Goal: Information Seeking & Learning: Understand process/instructions

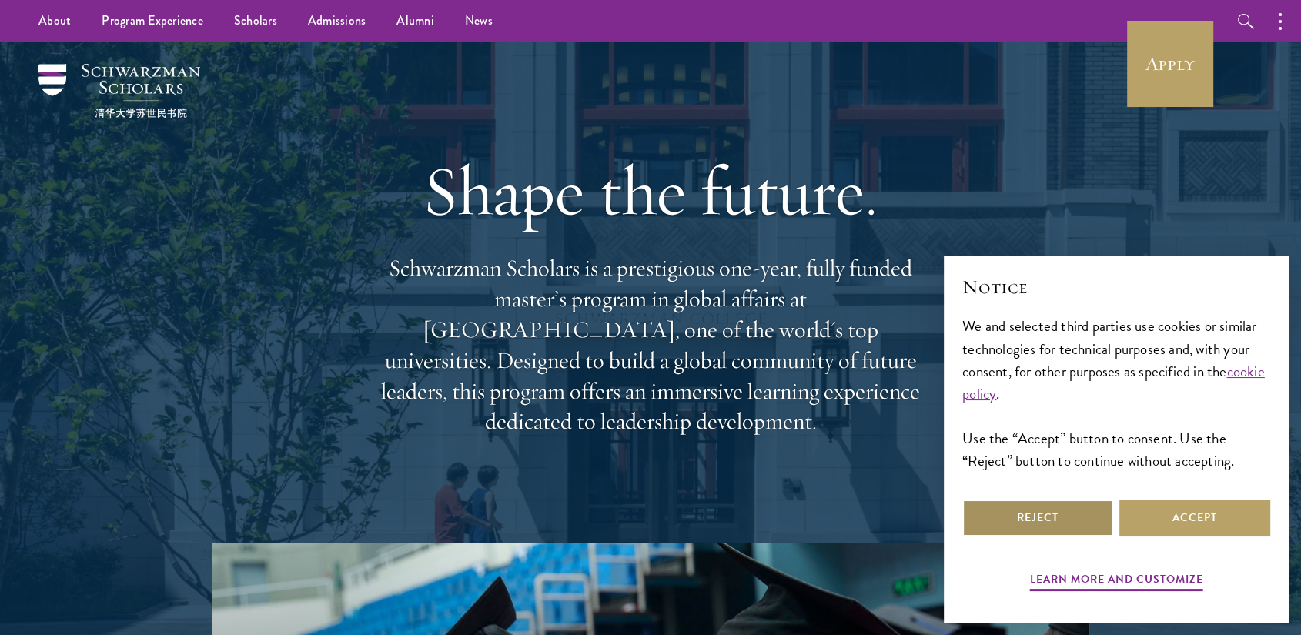
click at [1096, 507] on button "Reject" at bounding box center [1037, 517] width 151 height 37
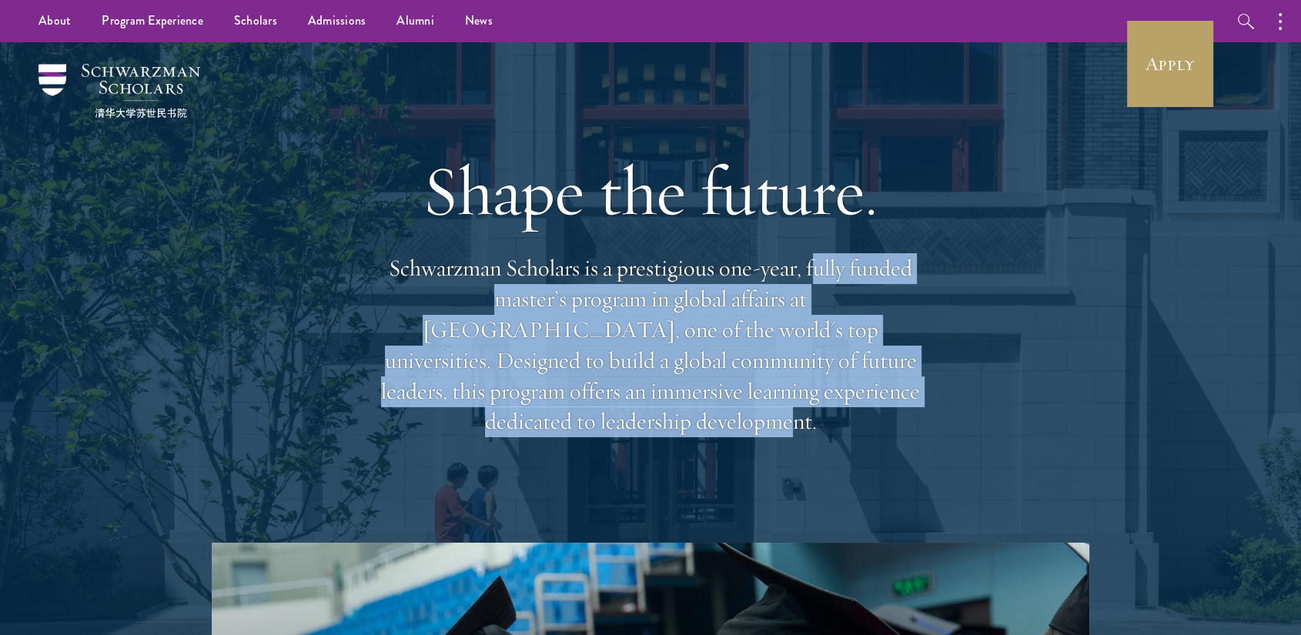
drag, startPoint x: 819, startPoint y: 291, endPoint x: 850, endPoint y: 401, distance: 114.3
click at [850, 401] on p "Schwarzman Scholars is a prestigious one-year, fully funded master’s program in…" at bounding box center [650, 345] width 554 height 184
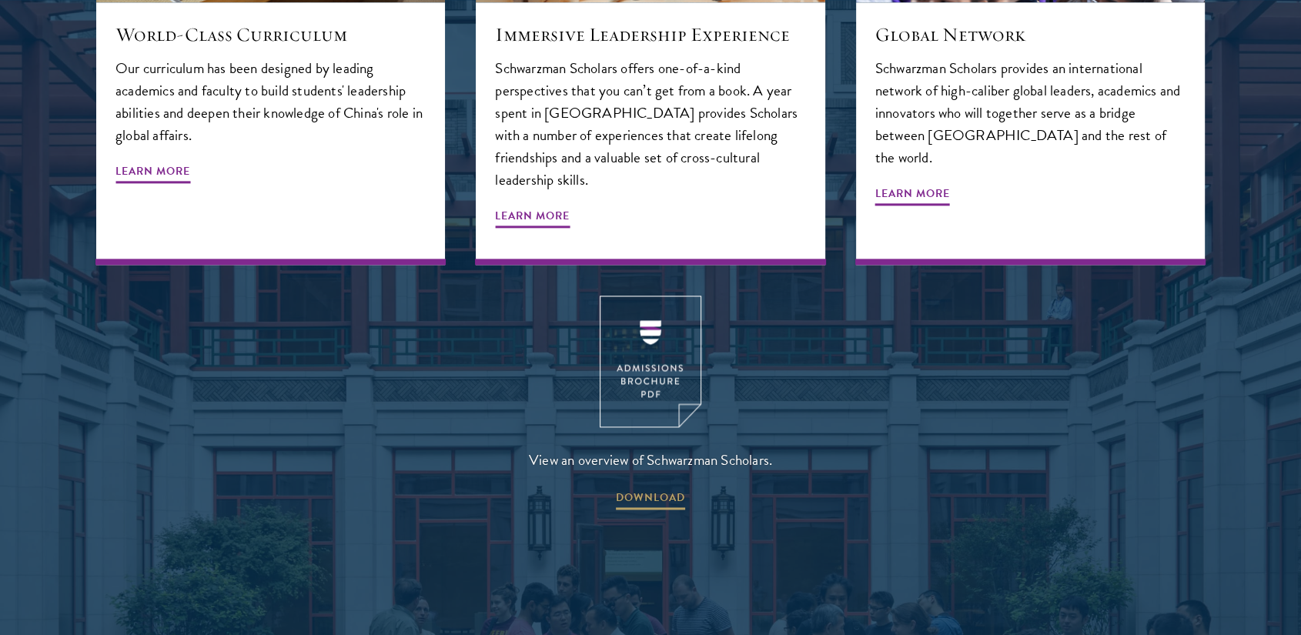
scroll to position [1956, 0]
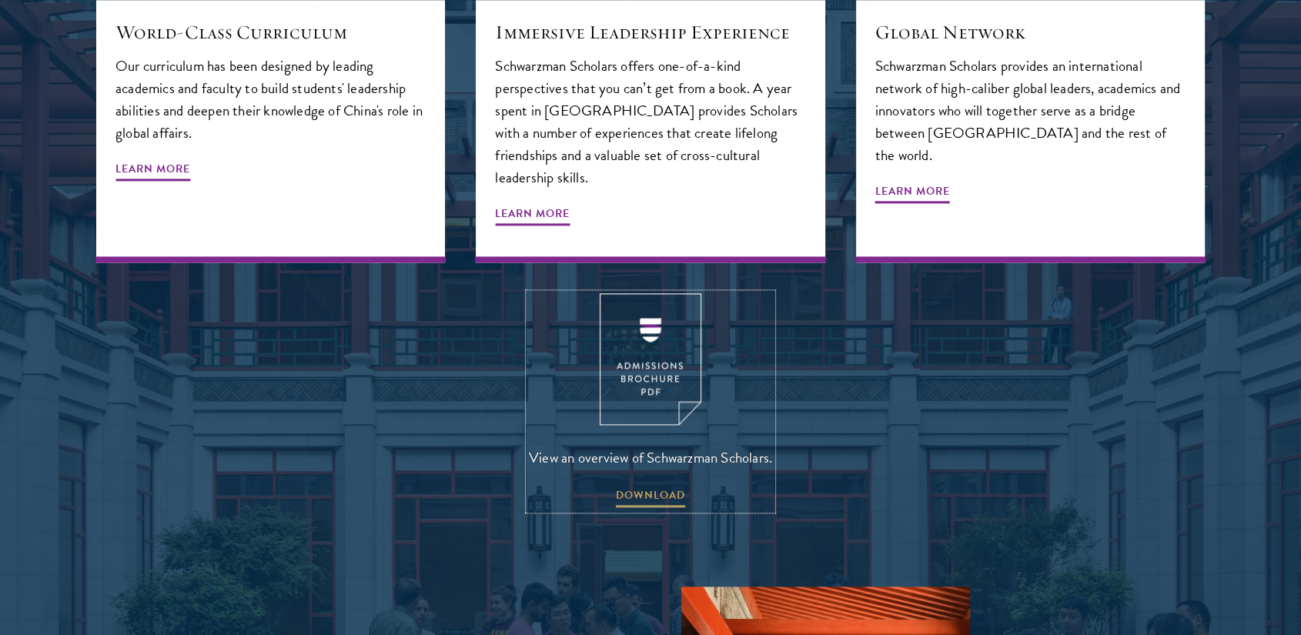
click at [650, 315] on img at bounding box center [651, 359] width 102 height 132
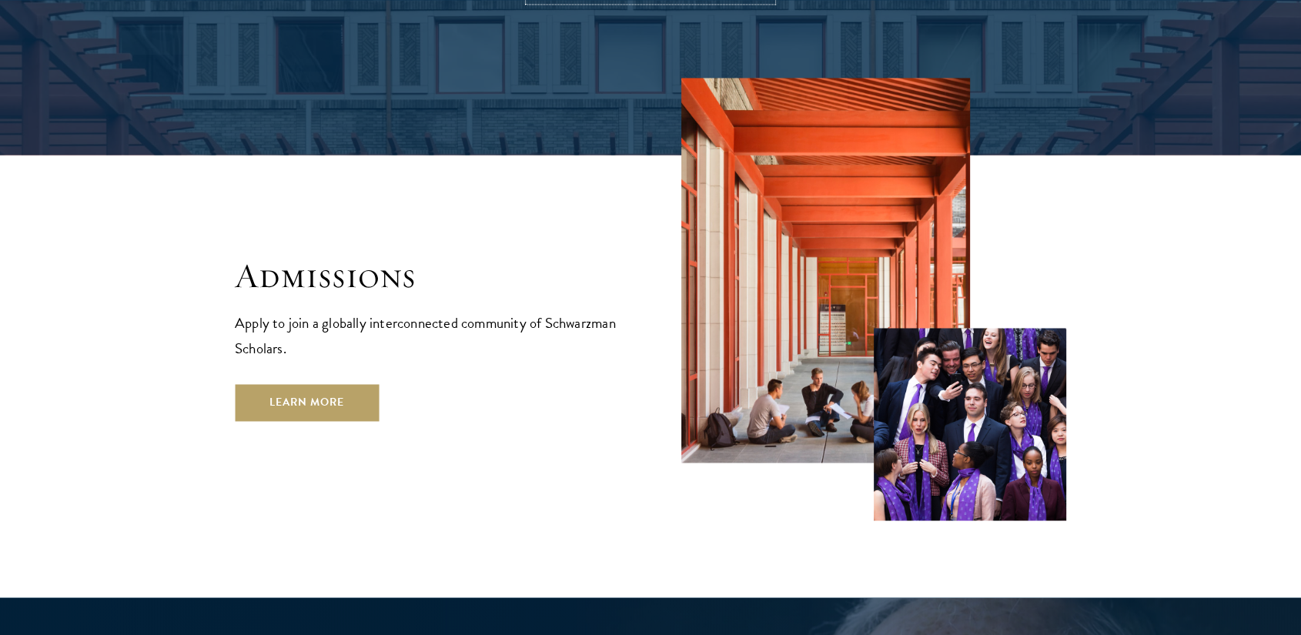
scroll to position [2465, 0]
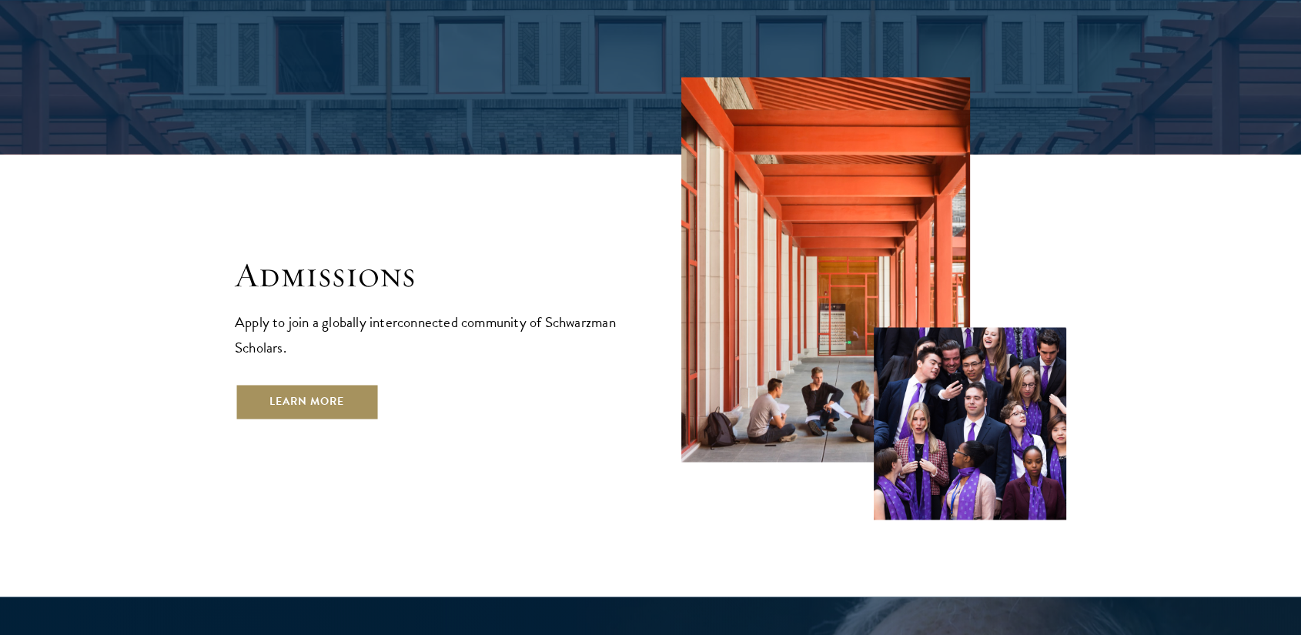
click at [336, 383] on link "Learn More" at bounding box center [307, 401] width 144 height 37
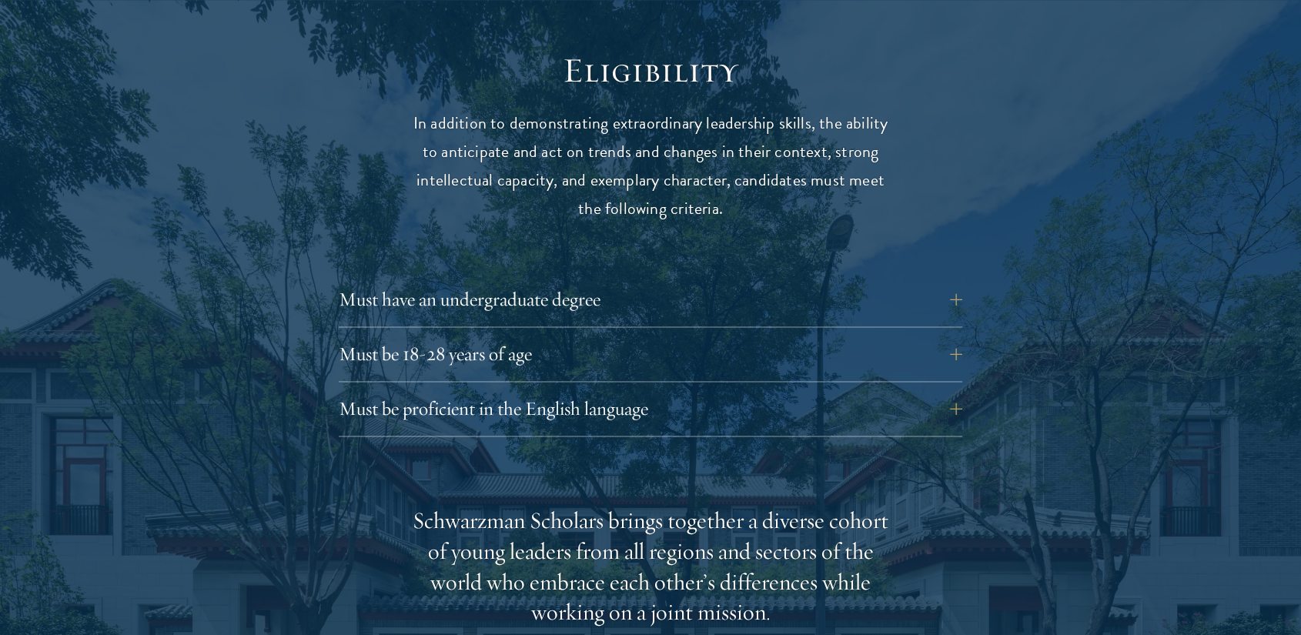
scroll to position [2023, 0]
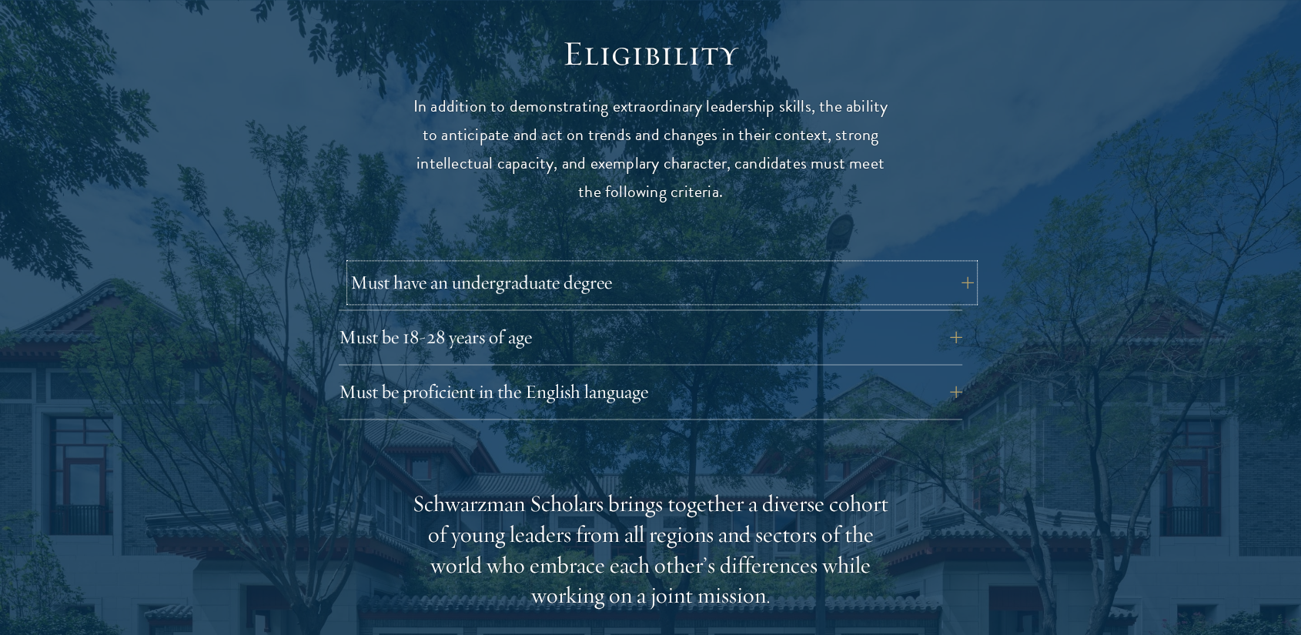
click at [819, 264] on button "Must have an undergraduate degree" at bounding box center [661, 282] width 623 height 37
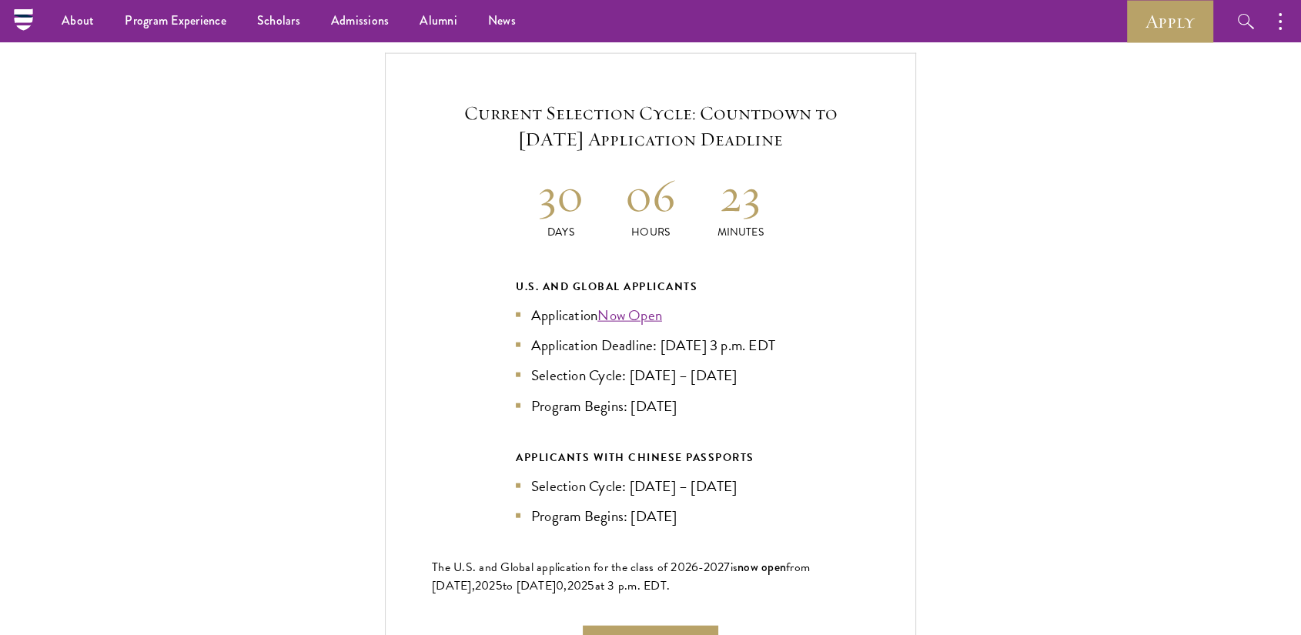
scroll to position [3502, 0]
click at [673, 336] on li "Application Deadline: Sept 10, 2025 at 3 p.m. EDT" at bounding box center [650, 347] width 269 height 22
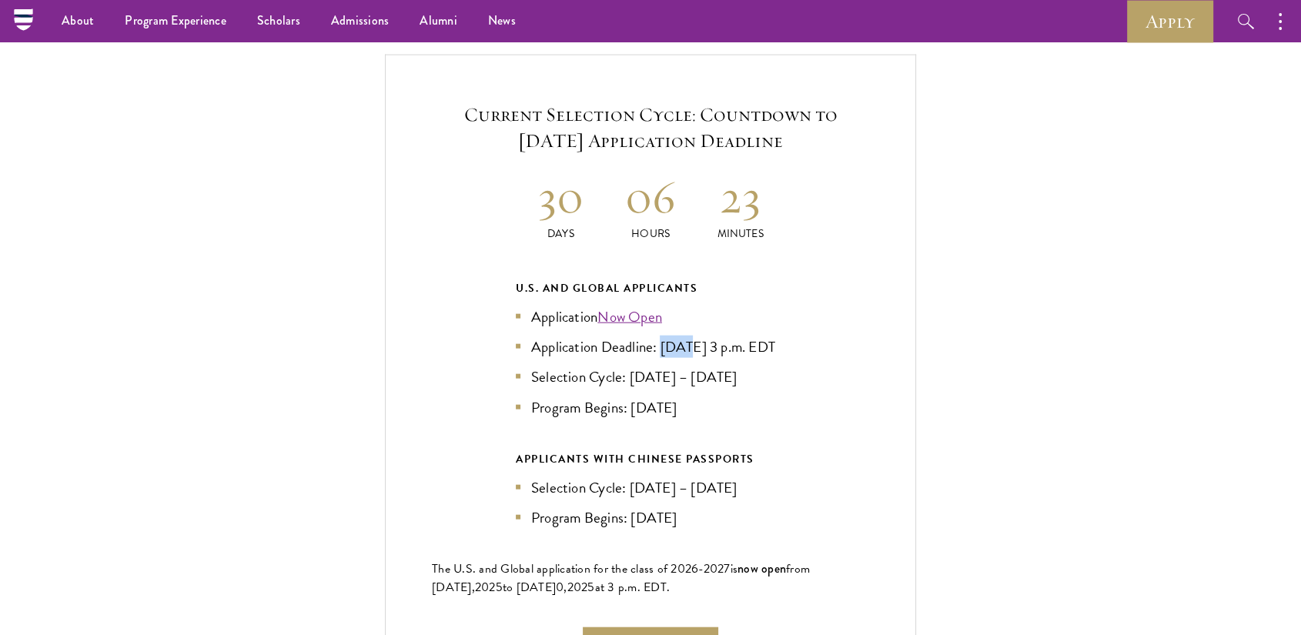
click at [673, 336] on li "Application Deadline: Sept 10, 2025 at 3 p.m. EDT" at bounding box center [650, 347] width 269 height 22
click at [680, 476] on li "Selection Cycle: Jun – Jul 2025" at bounding box center [650, 487] width 269 height 22
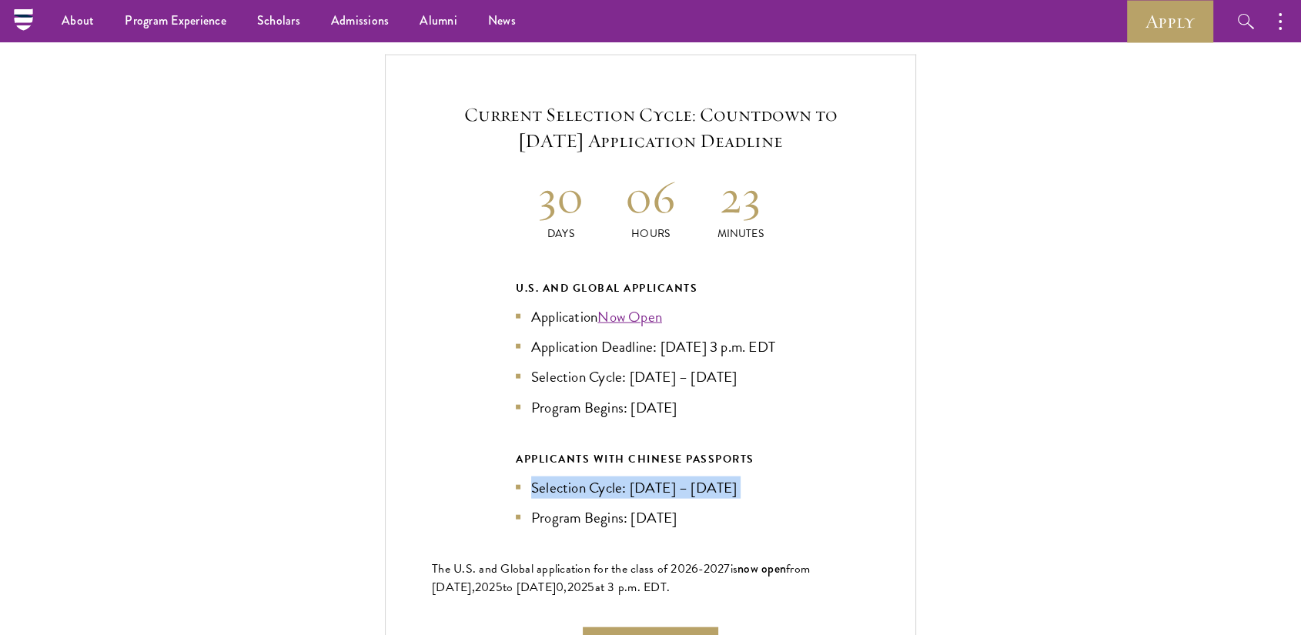
click at [680, 476] on li "Selection Cycle: Jun – Jul 2025" at bounding box center [650, 487] width 269 height 22
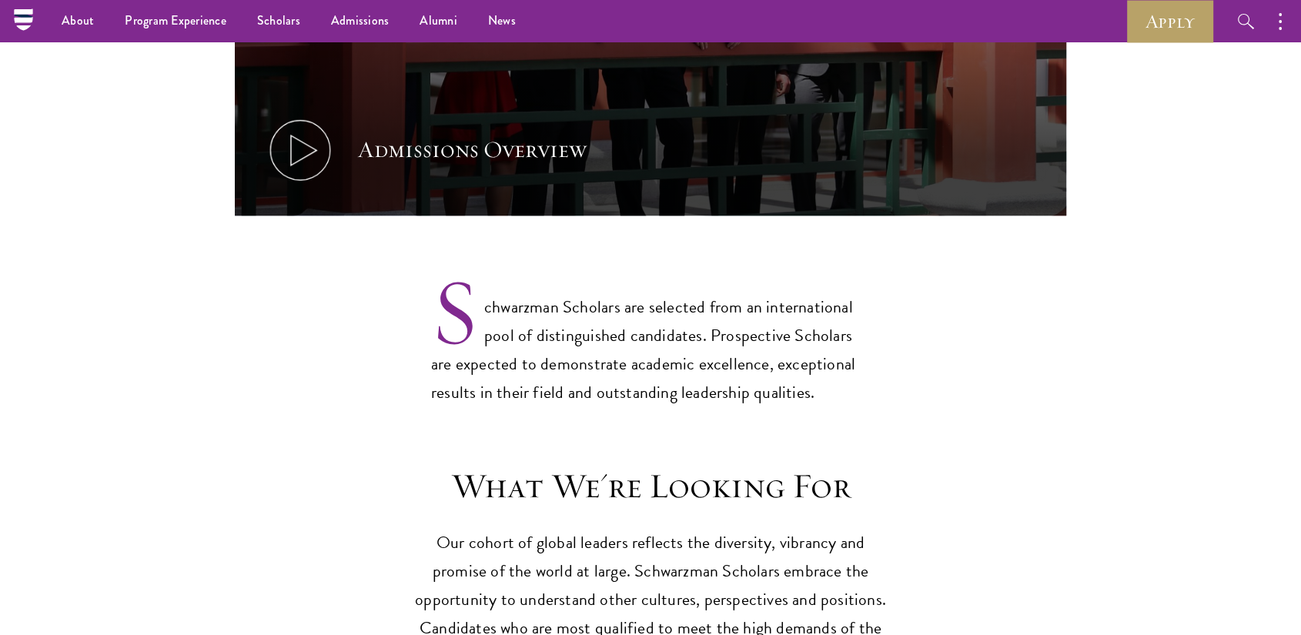
scroll to position [772, 0]
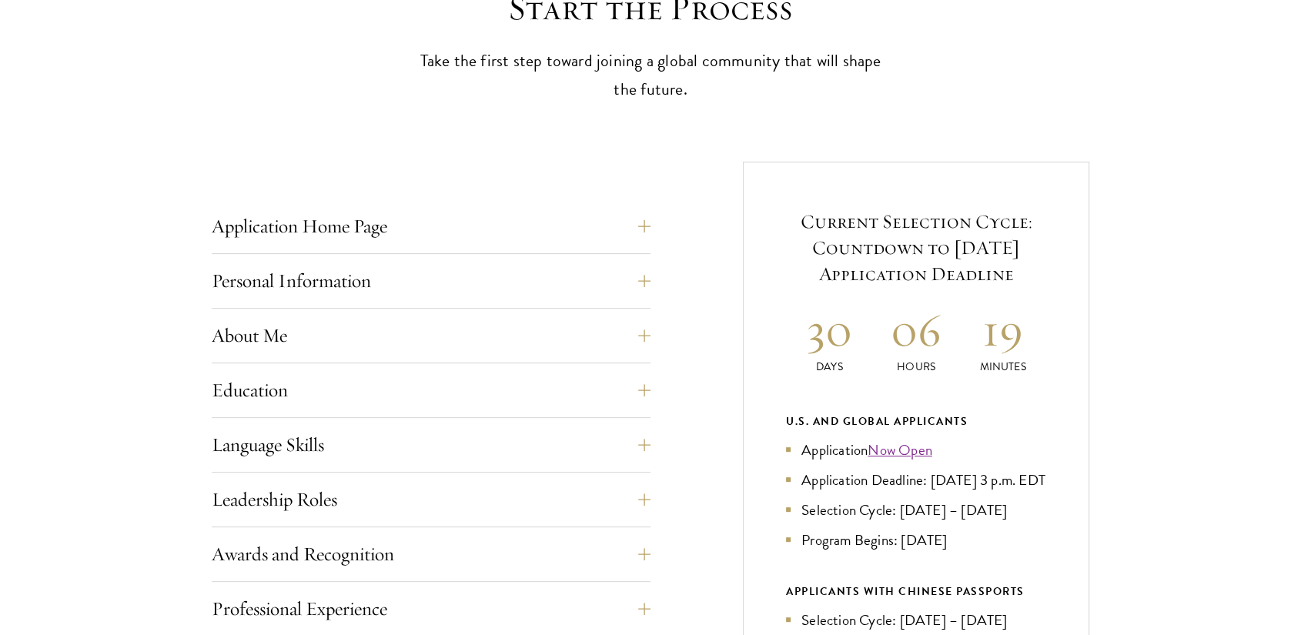
scroll to position [465, 0]
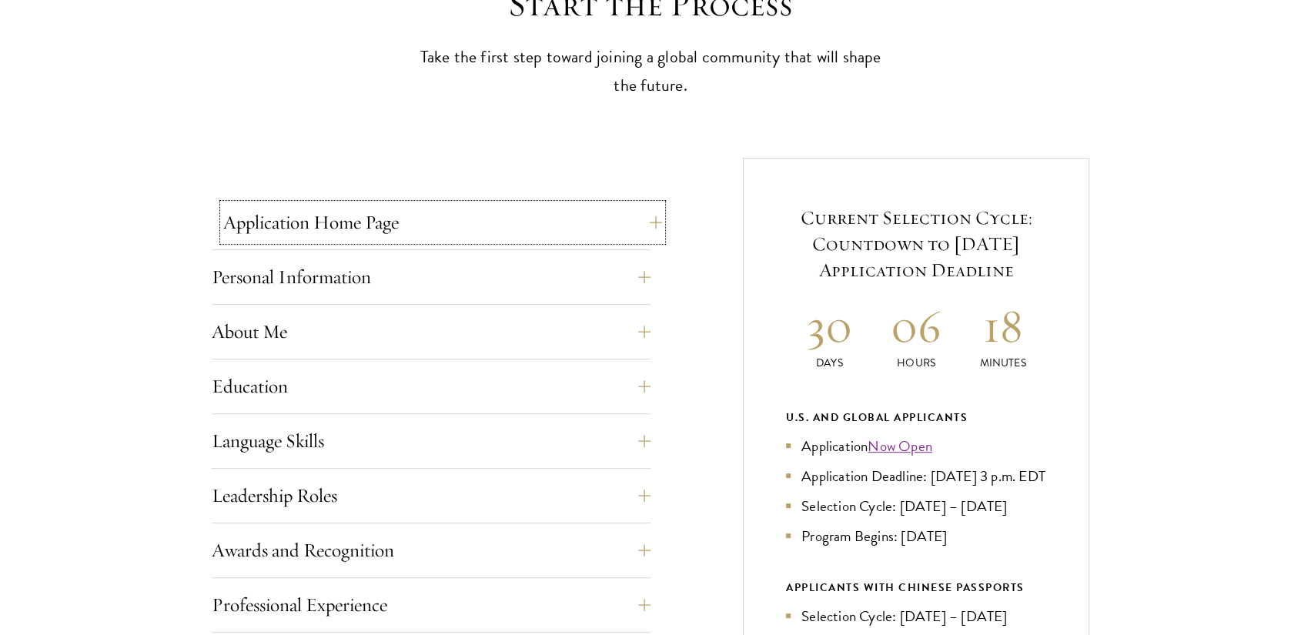
click at [628, 210] on button "Application Home Page" at bounding box center [442, 222] width 439 height 37
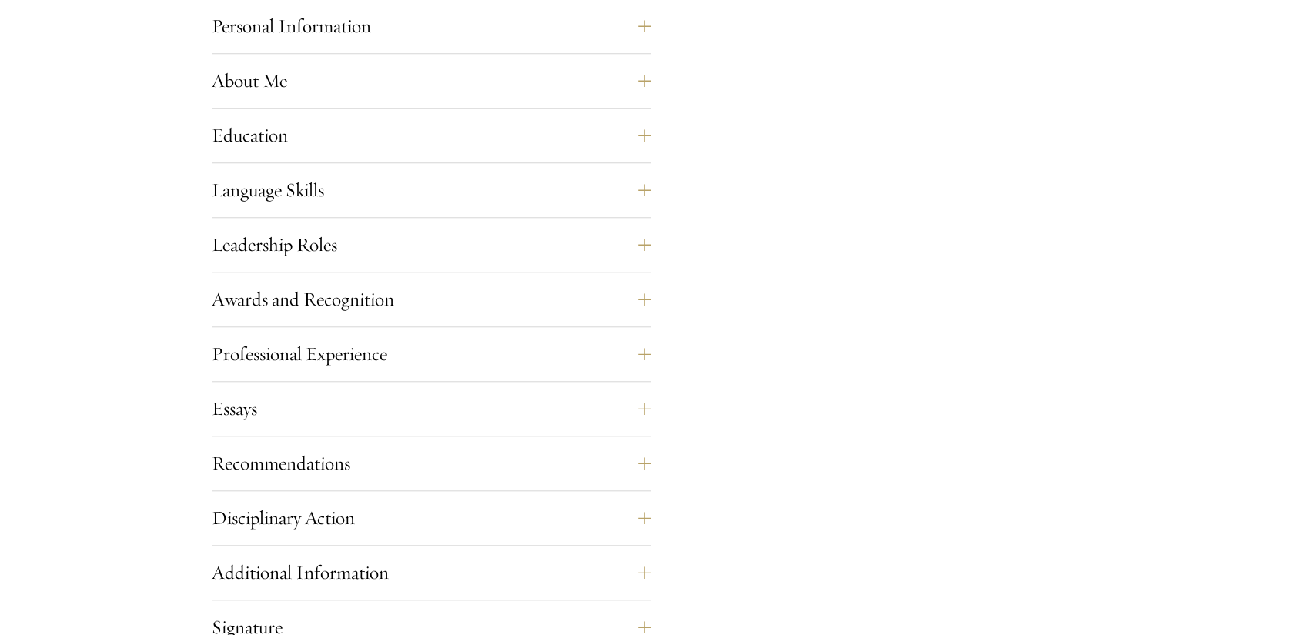
scroll to position [1413, 0]
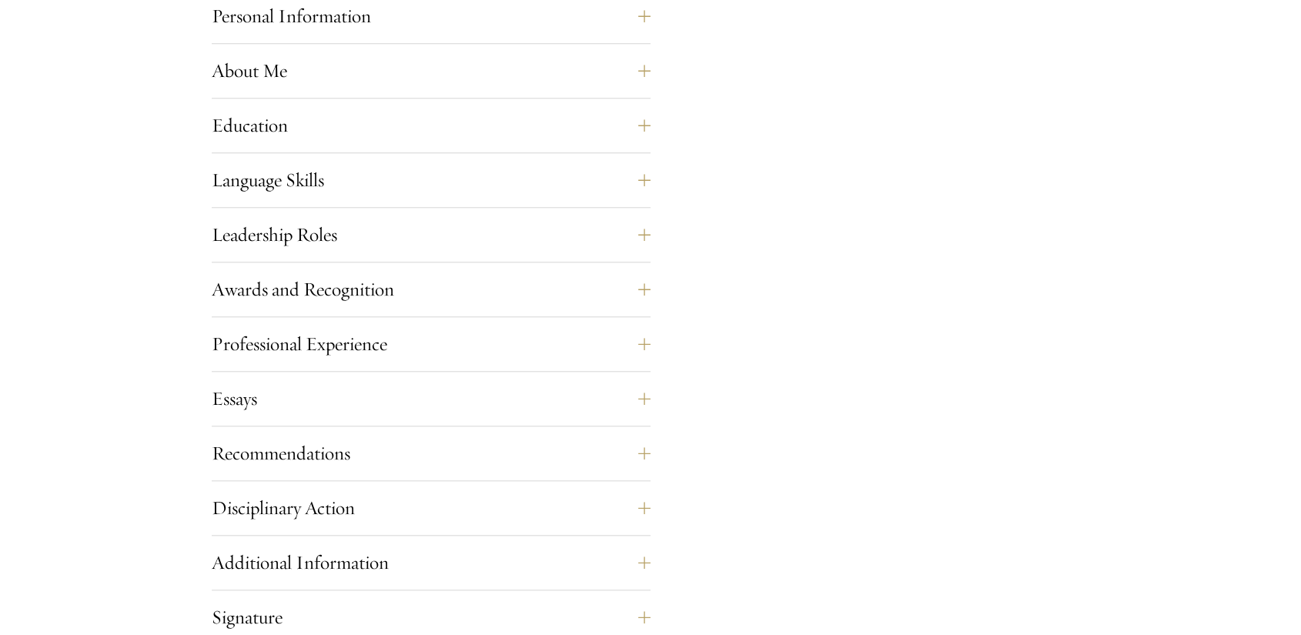
click at [554, 308] on div "Awards and Recognition This section is an opportunity to showcase up to five aw…" at bounding box center [431, 294] width 439 height 46
click at [584, 297] on button "Awards and Recognition" at bounding box center [442, 289] width 439 height 37
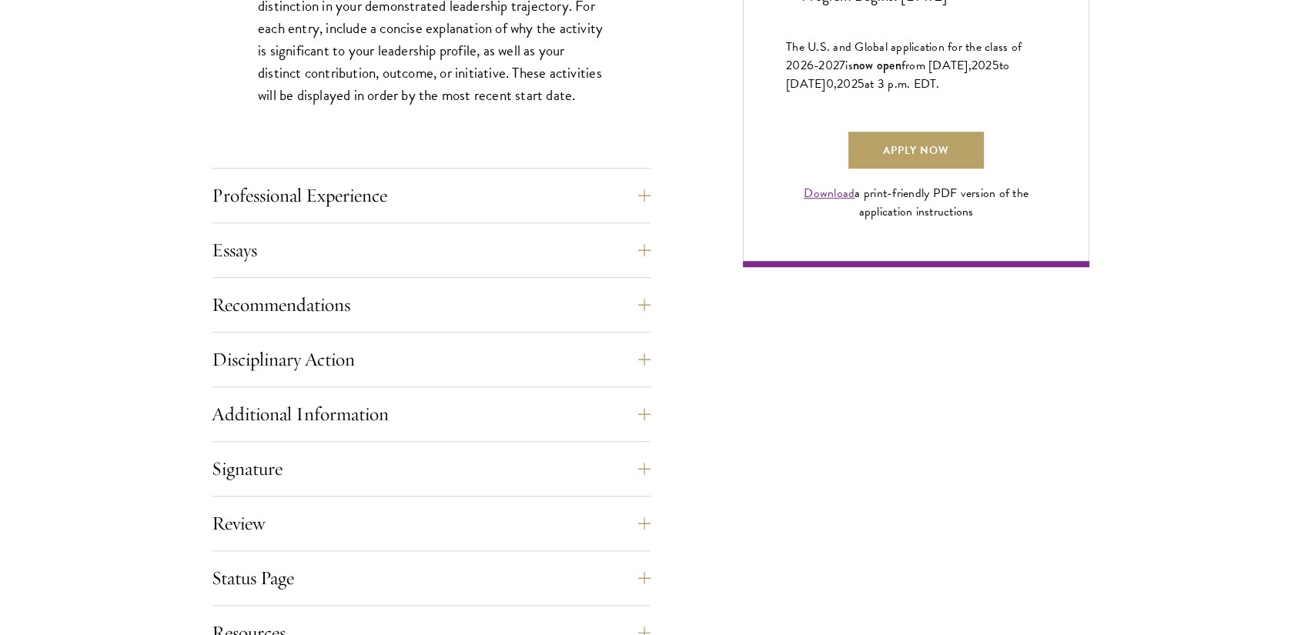
scroll to position [1116, 0]
click at [606, 265] on button "Essays" at bounding box center [442, 249] width 439 height 37
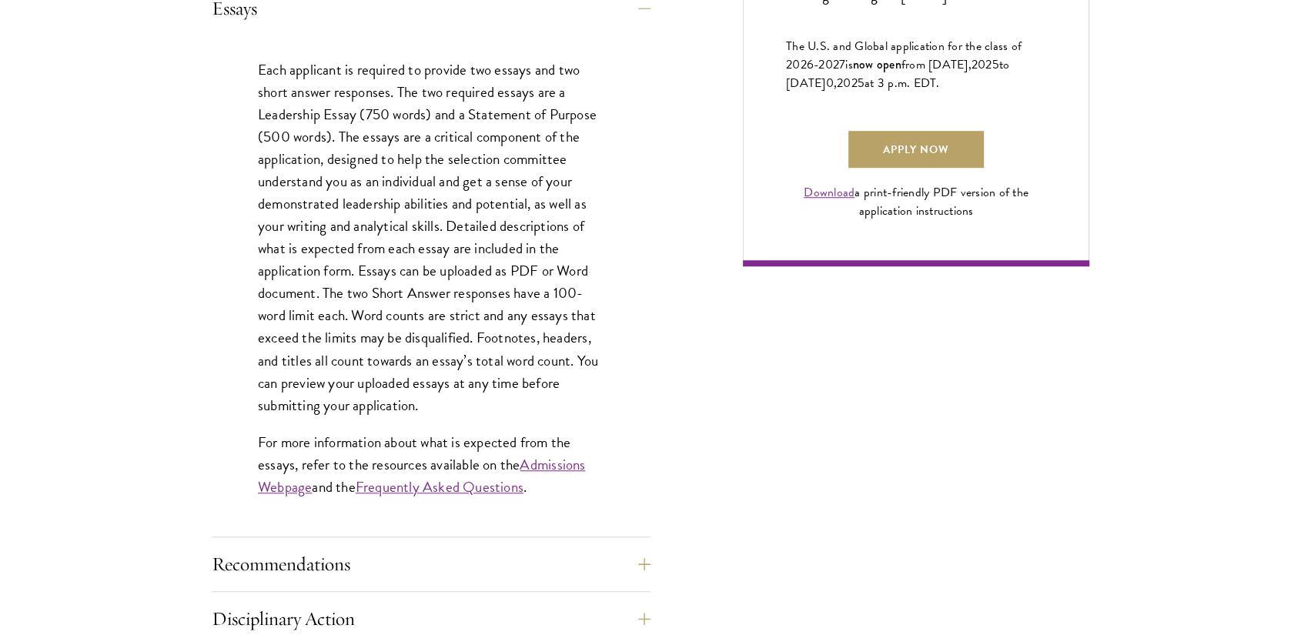
click at [530, 217] on p "Each applicant is required to provide two essays and two short answer responses…" at bounding box center [431, 237] width 346 height 358
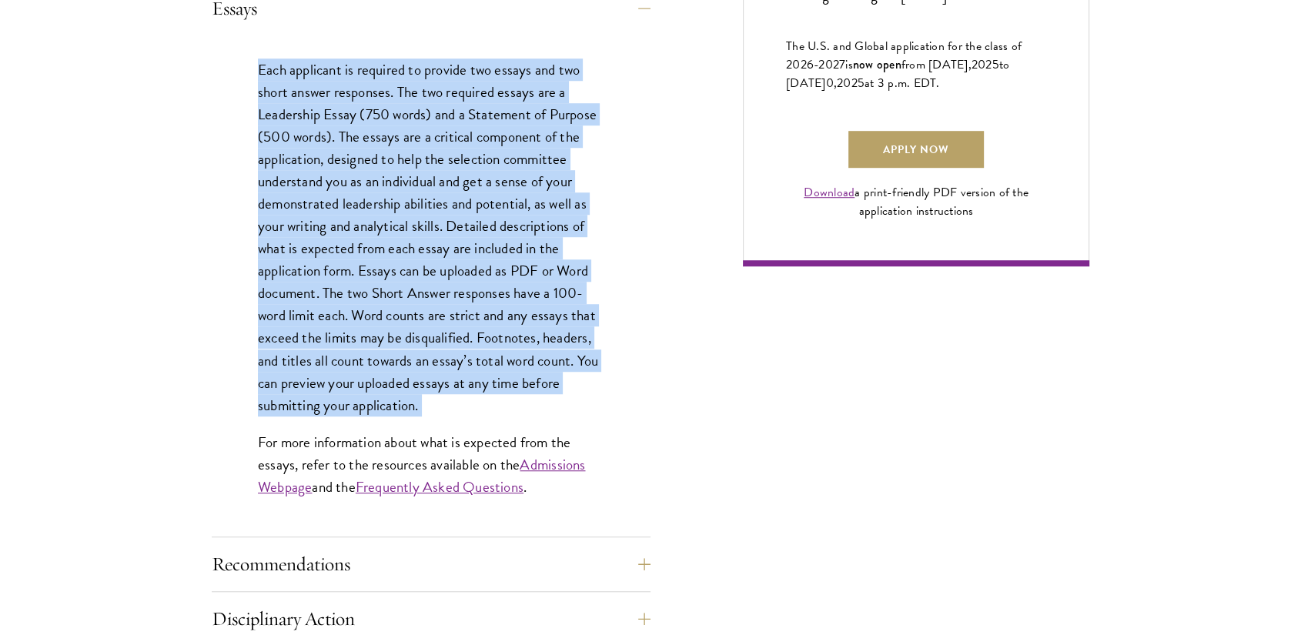
click at [530, 217] on p "Each applicant is required to provide two essays and two short answer responses…" at bounding box center [431, 237] width 346 height 358
copy div "Each applicant is required to provide two essays and two short answer responses…"
click at [516, 236] on p "Each applicant is required to provide two essays and two short answer responses…" at bounding box center [431, 237] width 346 height 358
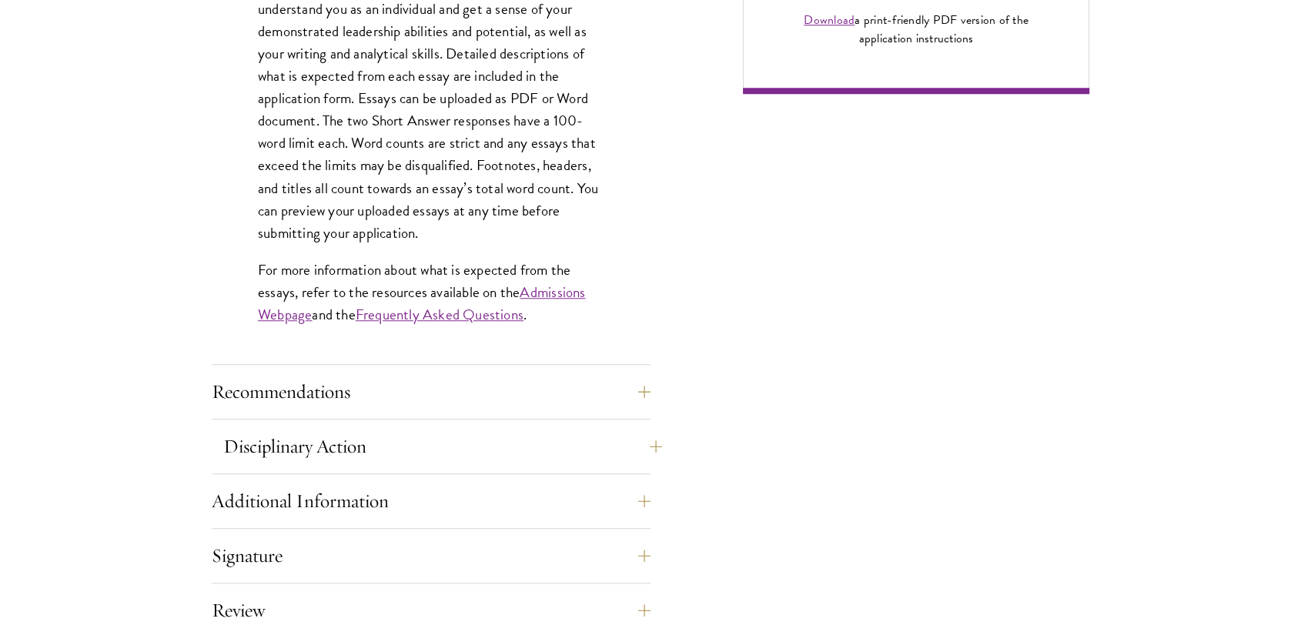
scroll to position [1294, 0]
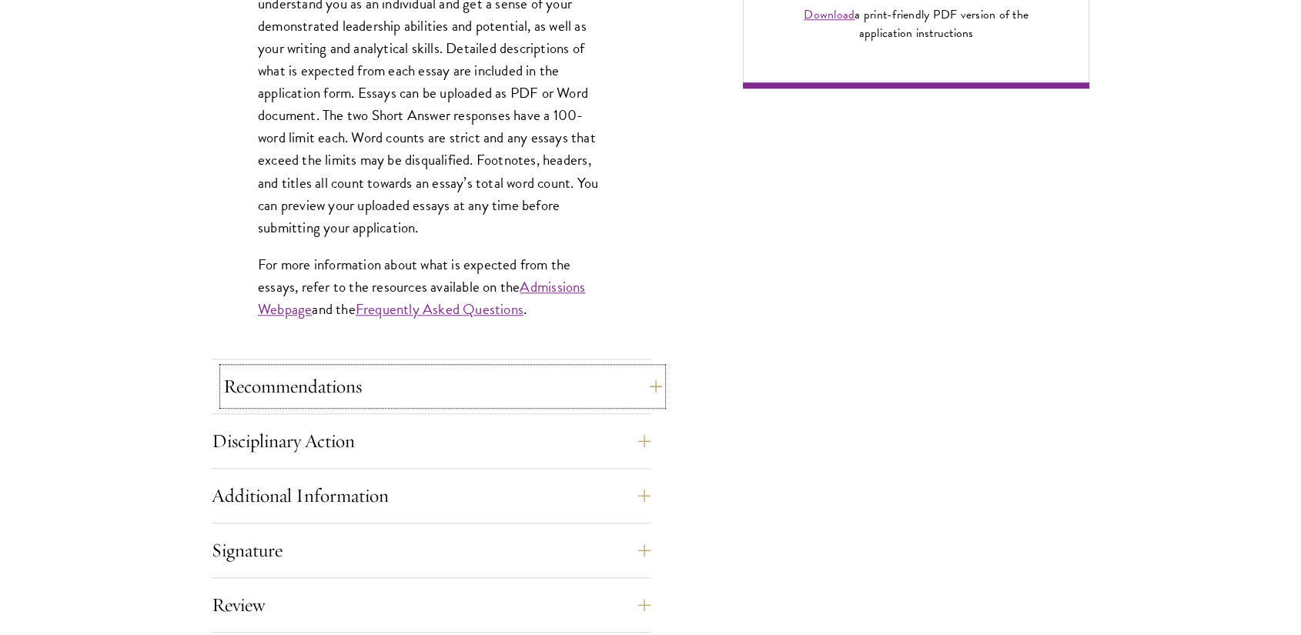
click at [351, 387] on button "Recommendations" at bounding box center [442, 386] width 439 height 37
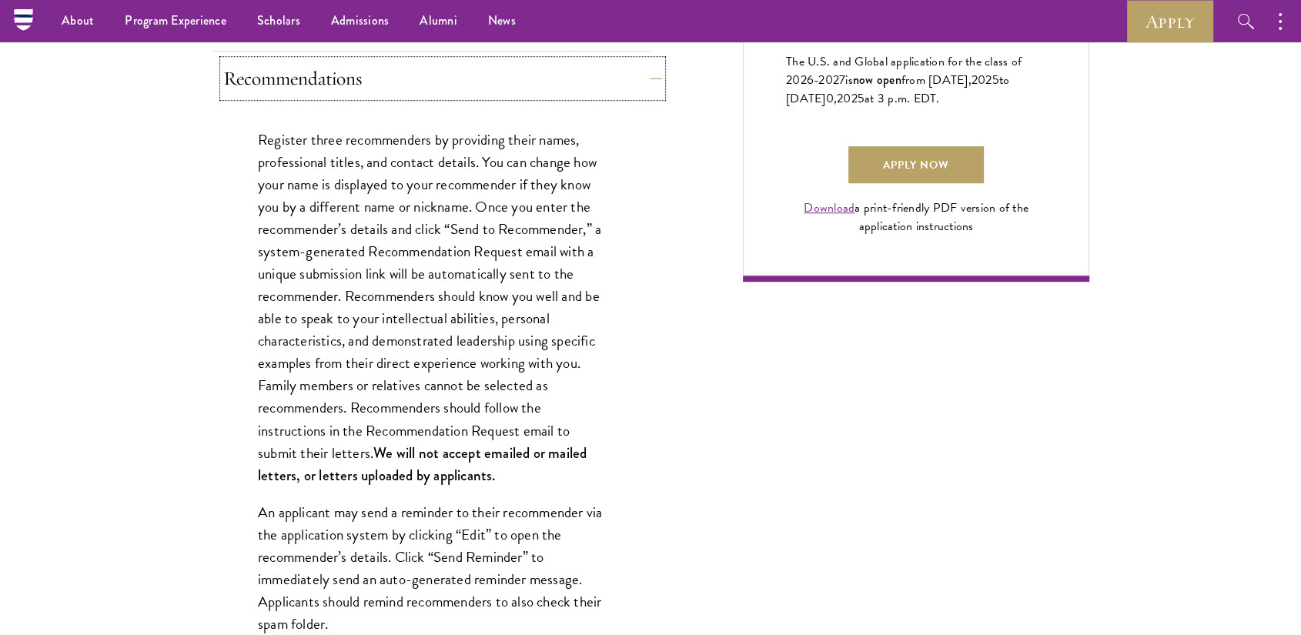
scroll to position [1099, 0]
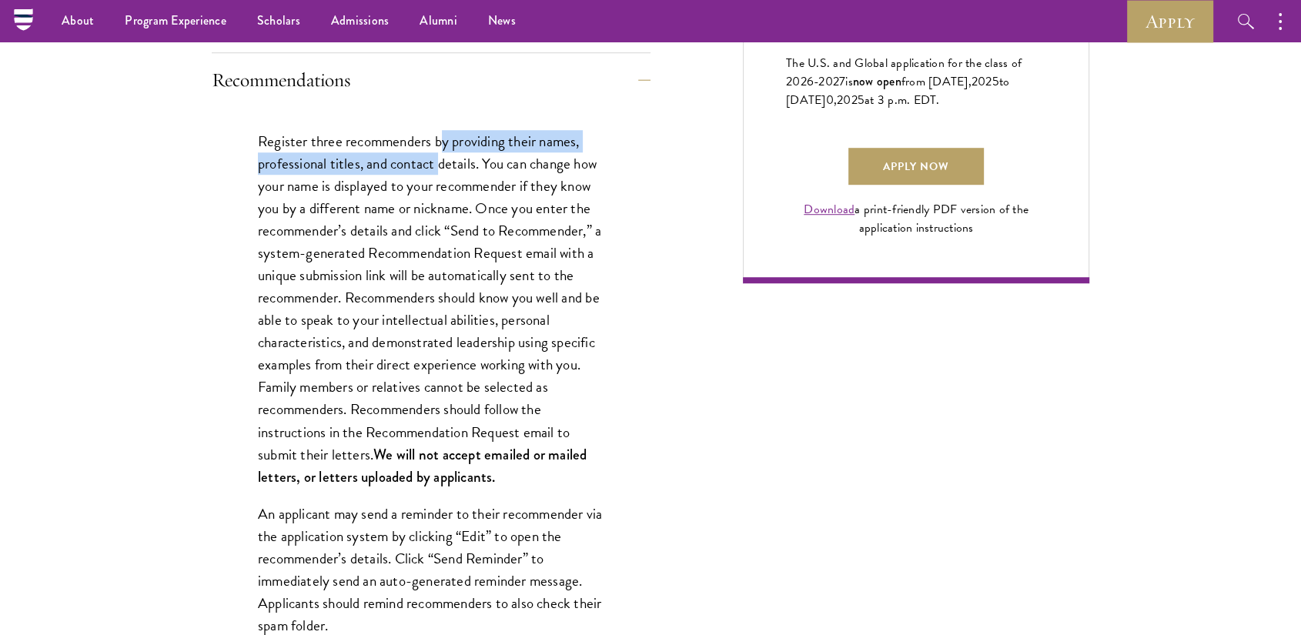
drag, startPoint x: 439, startPoint y: 145, endPoint x: 443, endPoint y: 161, distance: 15.7
click at [443, 161] on p "Register three recommenders by providing their names, professional titles, and …" at bounding box center [431, 309] width 346 height 358
click at [489, 162] on p "Register three recommenders by providing their names, professional titles, and …" at bounding box center [431, 309] width 346 height 358
drag, startPoint x: 485, startPoint y: 163, endPoint x: 259, endPoint y: 148, distance: 226.8
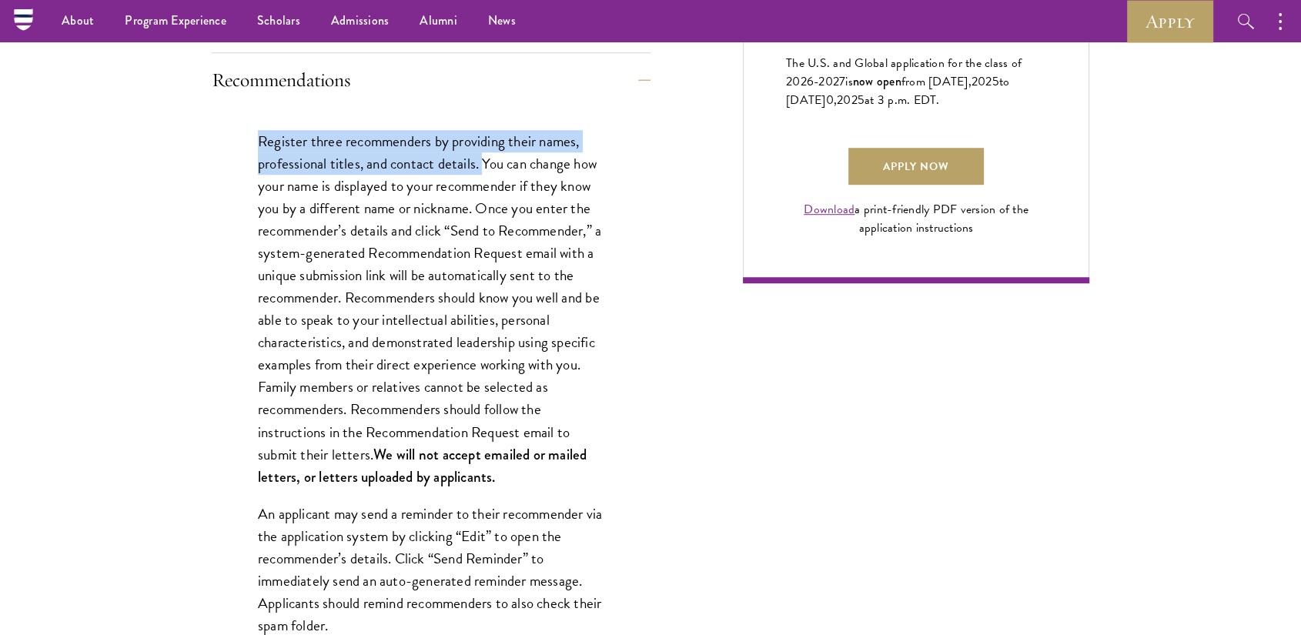
click at [259, 148] on p "Register three recommenders by providing their names, professional titles, and …" at bounding box center [431, 309] width 346 height 358
copy p "Register three recommenders by providing their names, professional titles, and …"
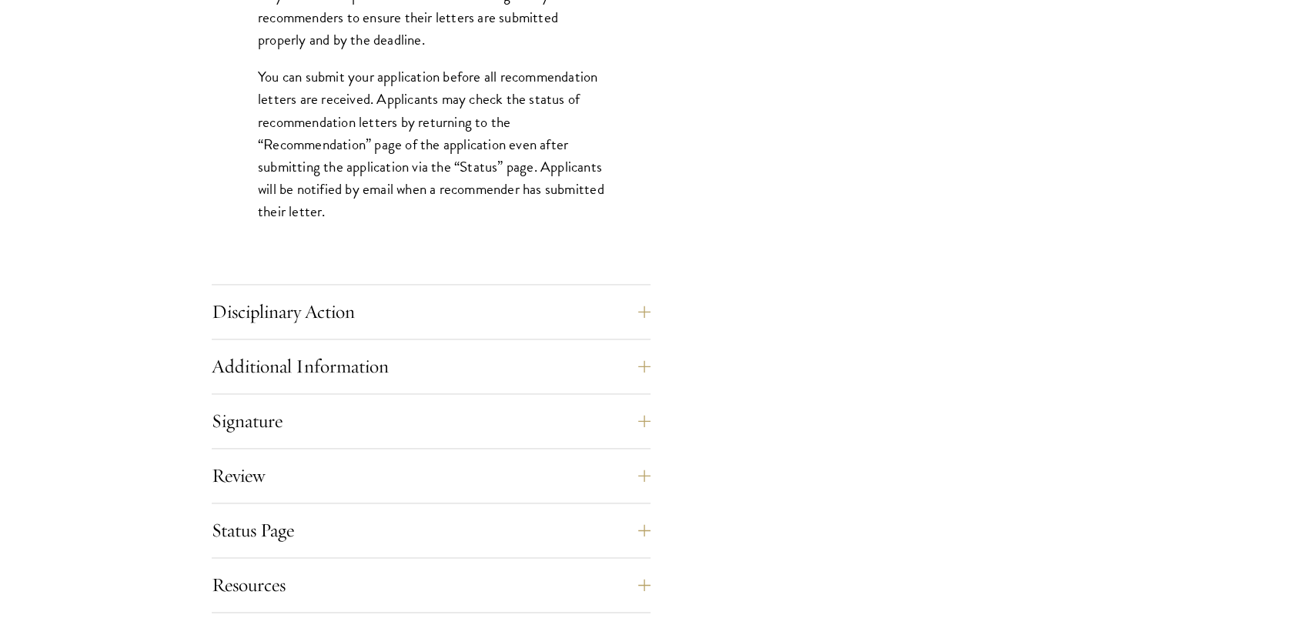
scroll to position [2190, 0]
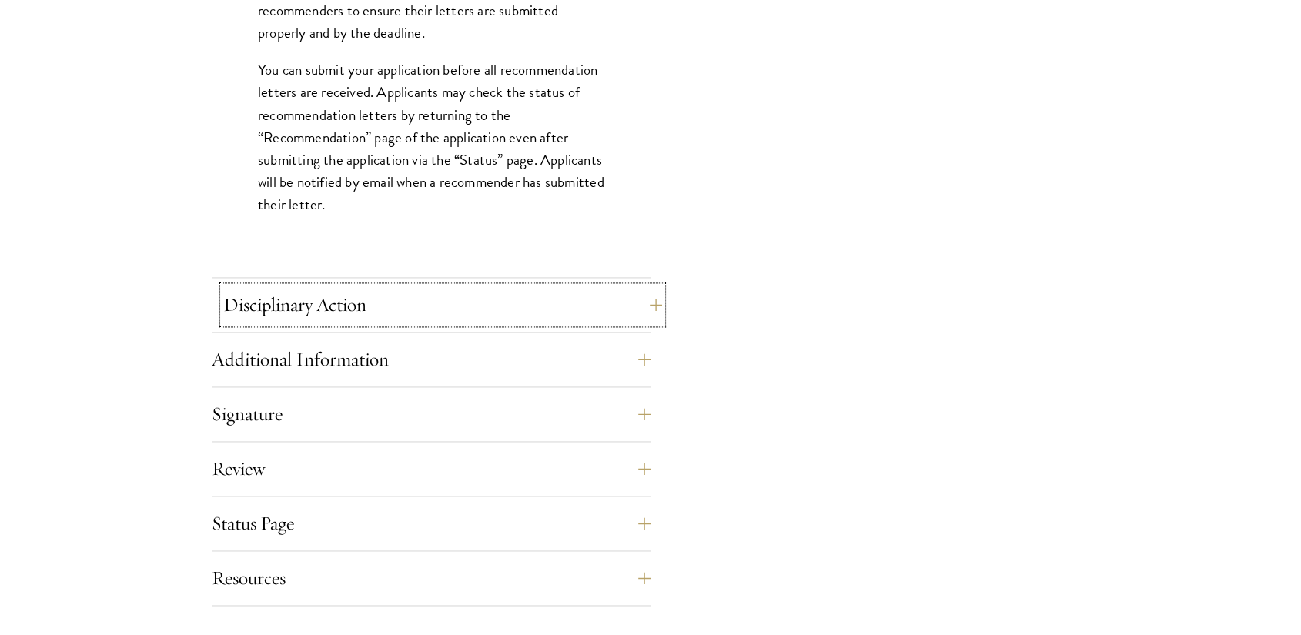
click at [573, 319] on button "Disciplinary Action" at bounding box center [442, 304] width 439 height 37
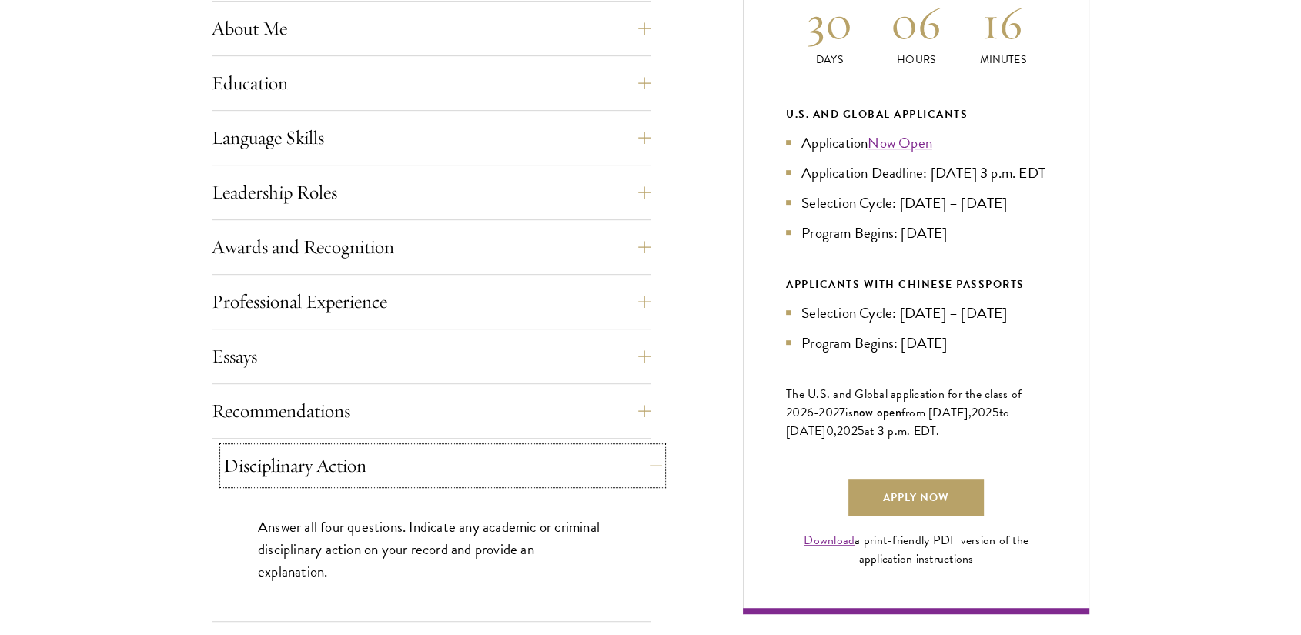
scroll to position [770, 0]
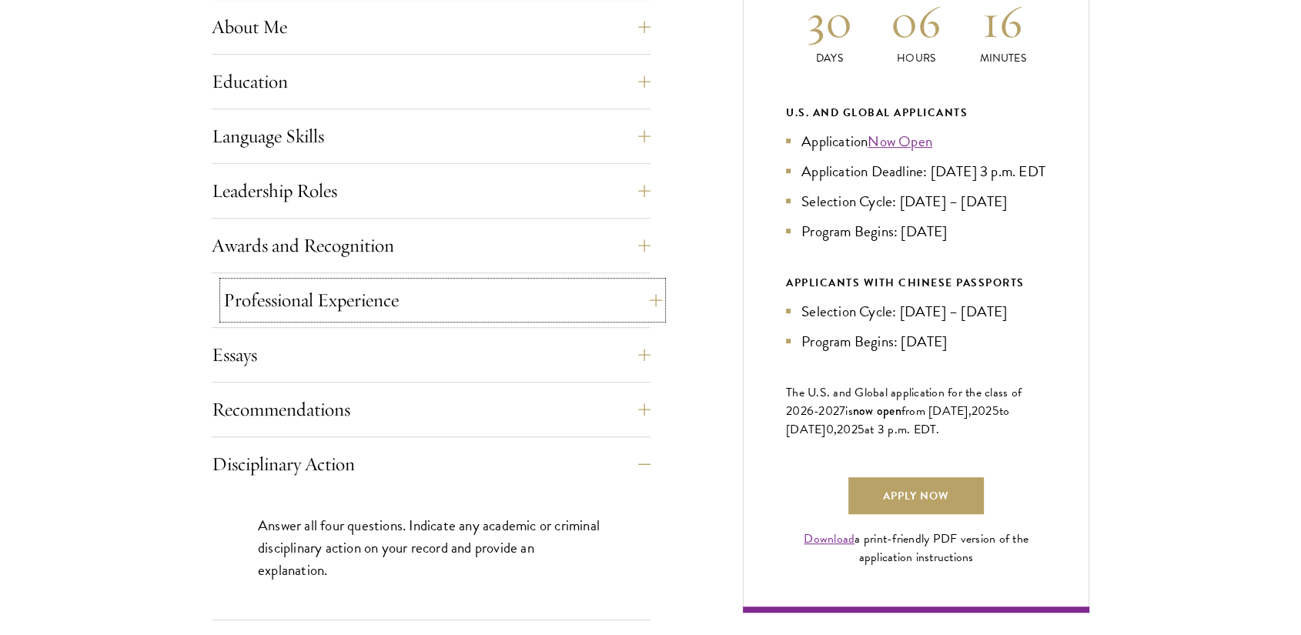
click at [492, 306] on button "Professional Experience" at bounding box center [442, 300] width 439 height 37
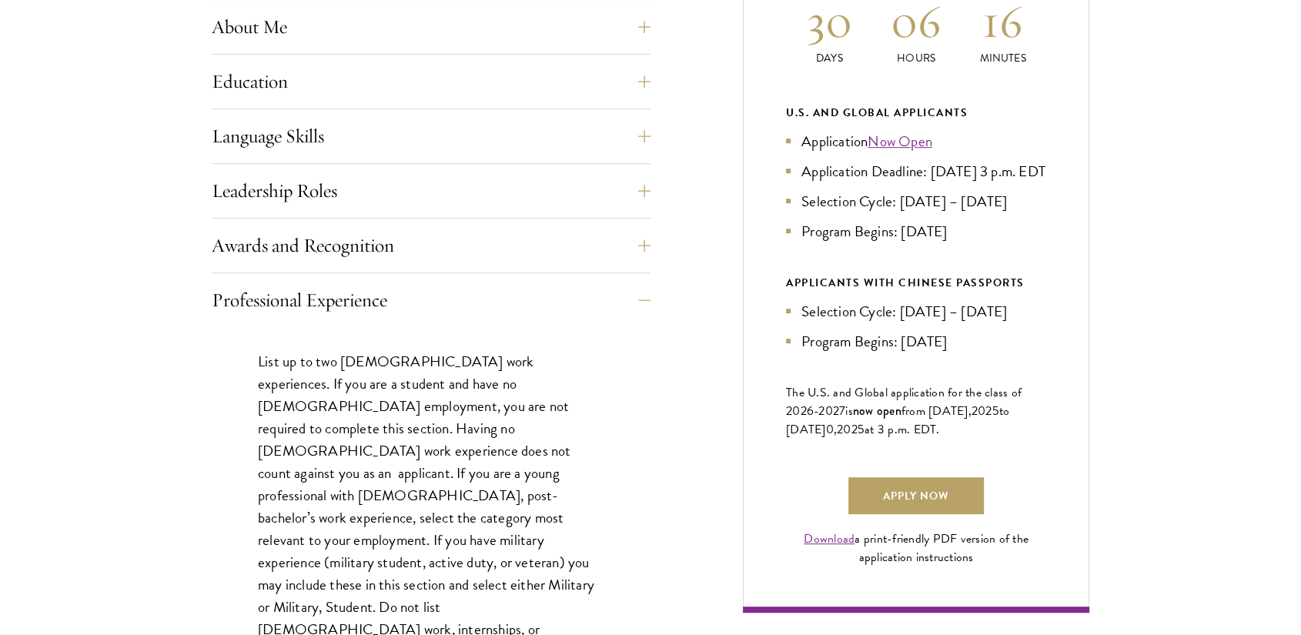
click at [478, 386] on p "List up to two full-time work experiences. If you are a student and have no ful…" at bounding box center [431, 596] width 346 height 492
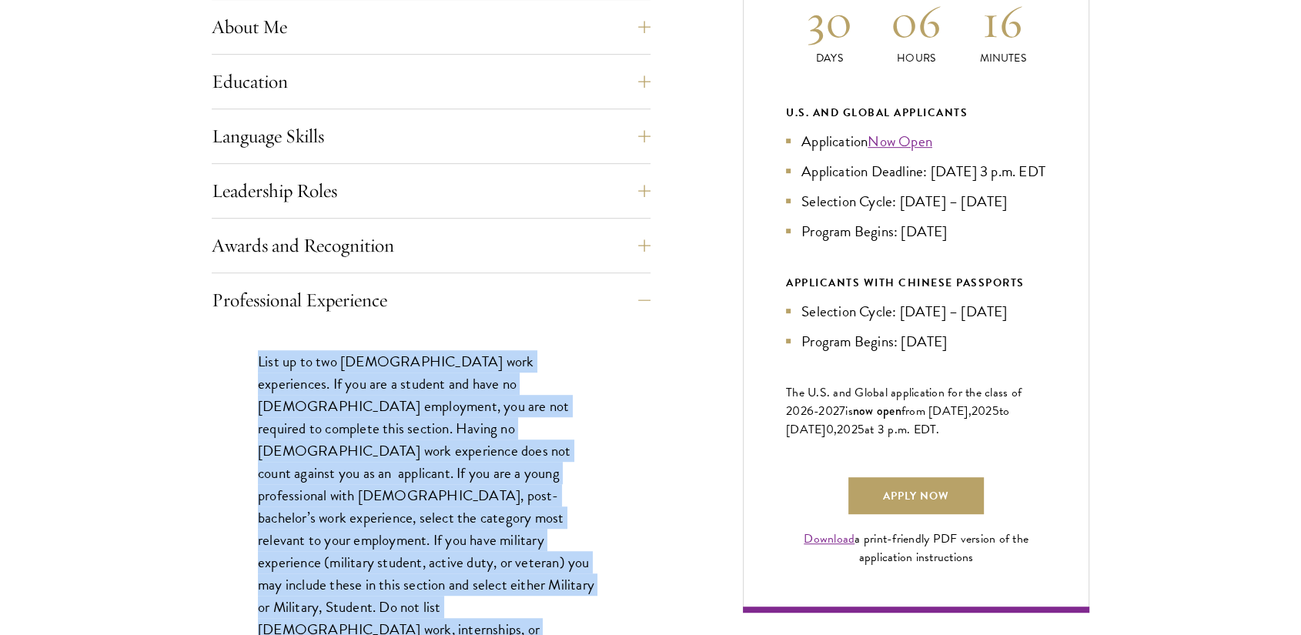
click at [478, 386] on p "List up to two full-time work experiences. If you are a student and have no ful…" at bounding box center [431, 596] width 346 height 492
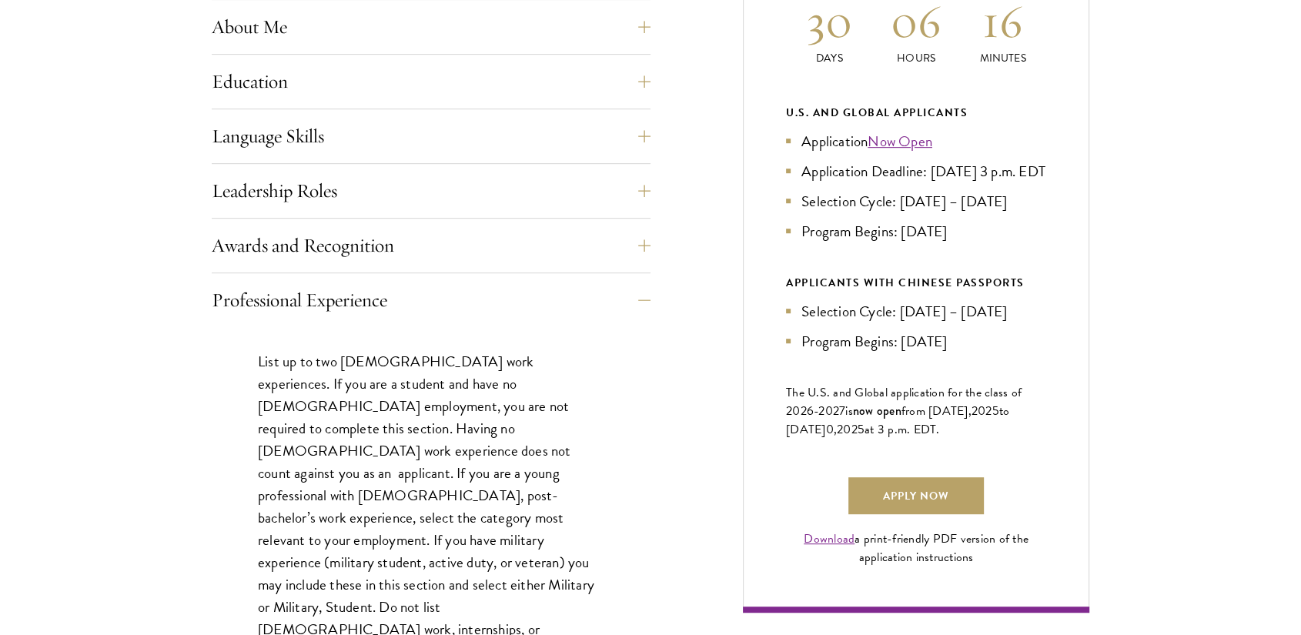
click at [478, 386] on p "List up to two full-time work experiences. If you are a student and have no ful…" at bounding box center [431, 596] width 346 height 492
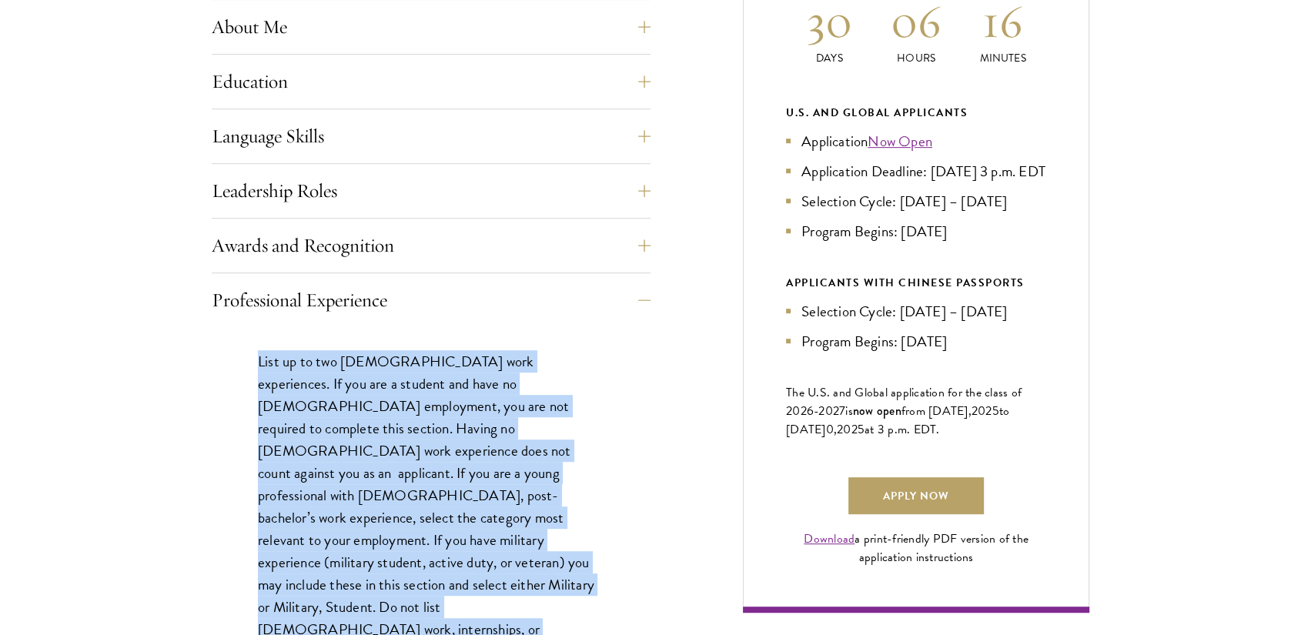
click at [478, 386] on p "List up to two full-time work experiences. If you are a student and have no ful…" at bounding box center [431, 596] width 346 height 492
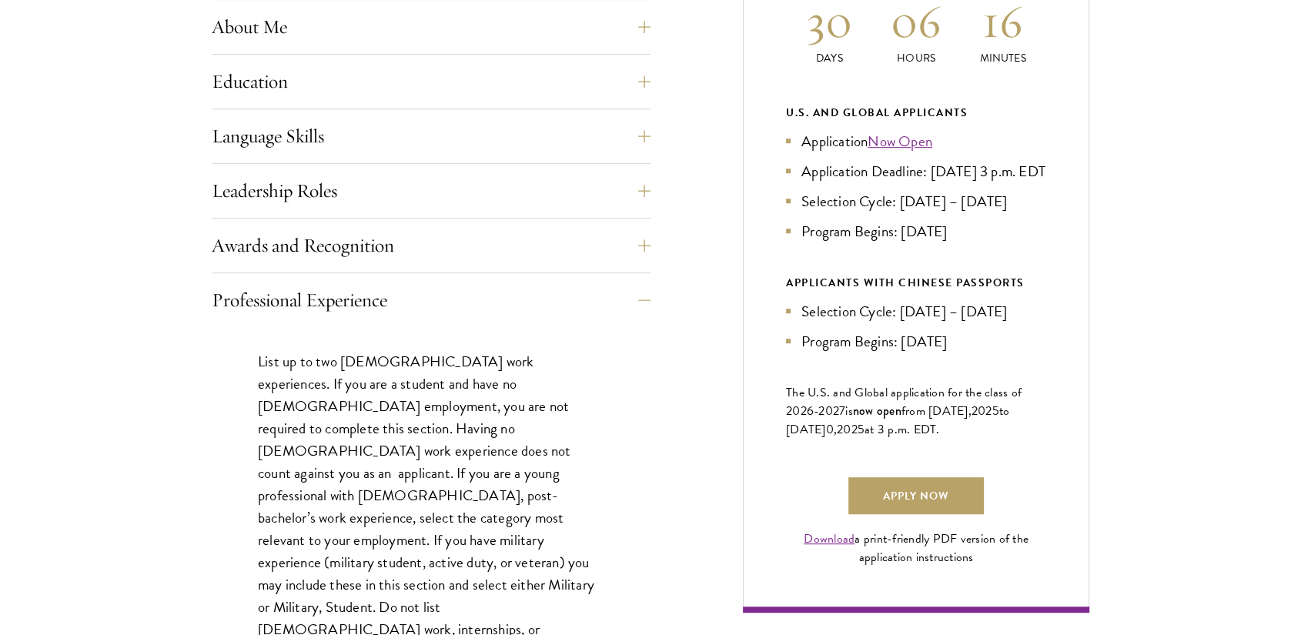
click at [478, 386] on p "List up to two full-time work experiences. If you are a student and have no ful…" at bounding box center [431, 596] width 346 height 492
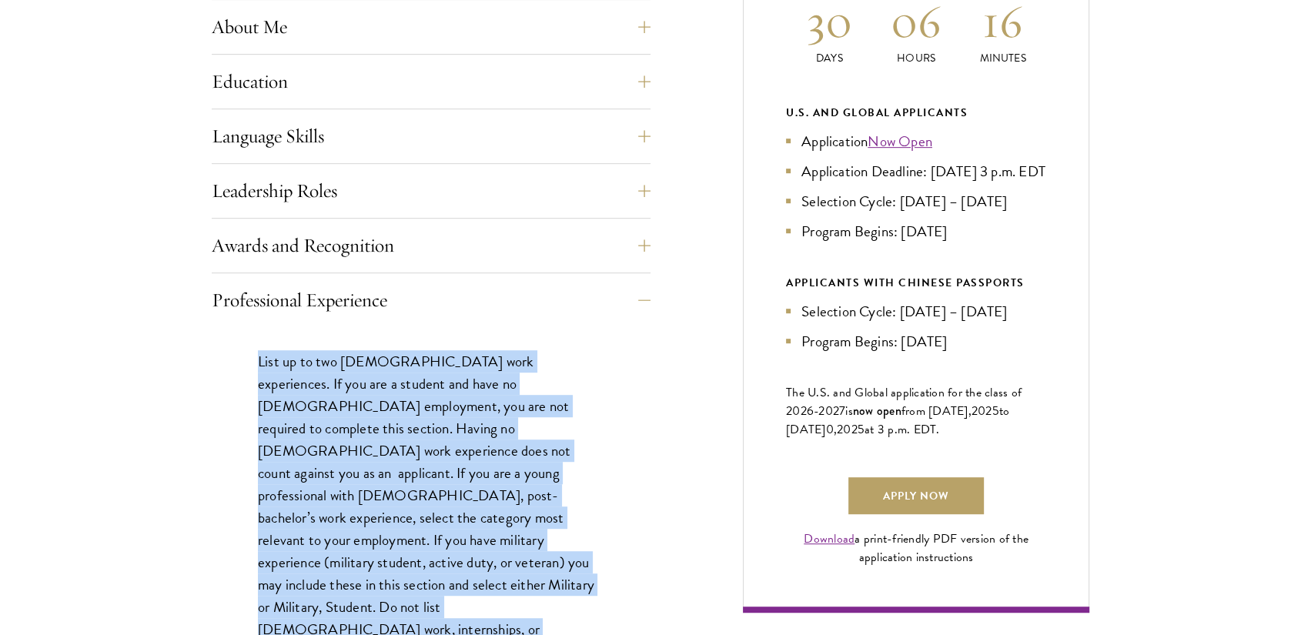
click at [478, 386] on p "List up to two full-time work experiences. If you are a student and have no ful…" at bounding box center [431, 596] width 346 height 492
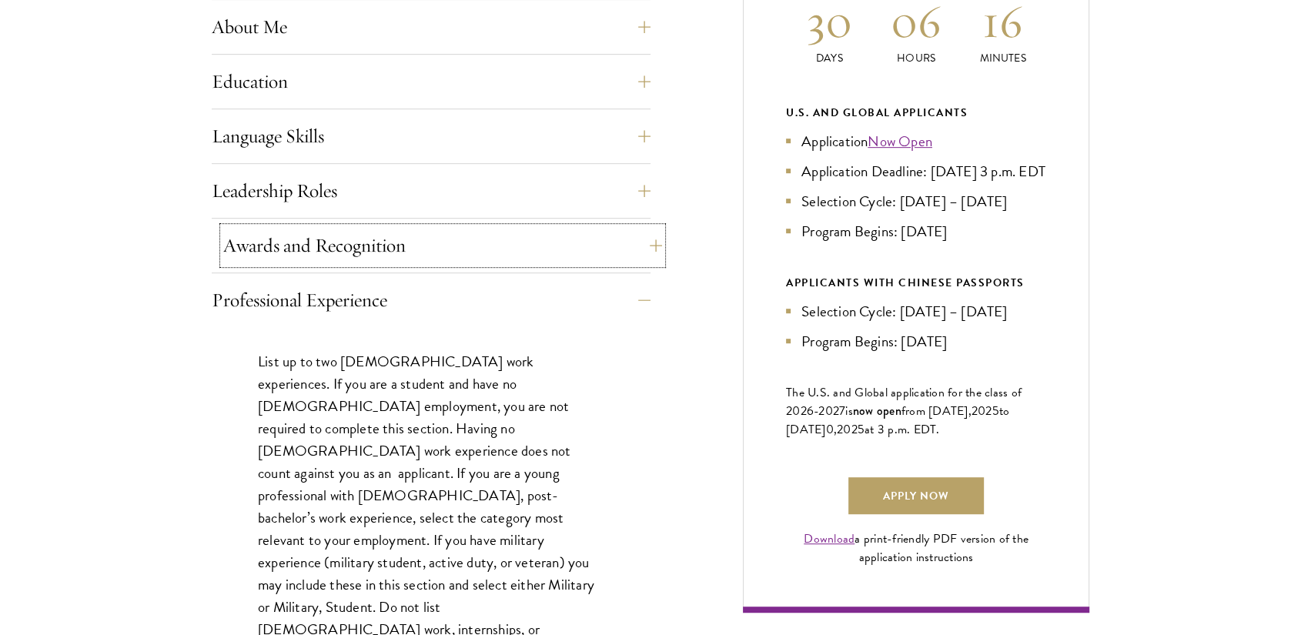
click at [495, 258] on button "Awards and Recognition" at bounding box center [442, 245] width 439 height 37
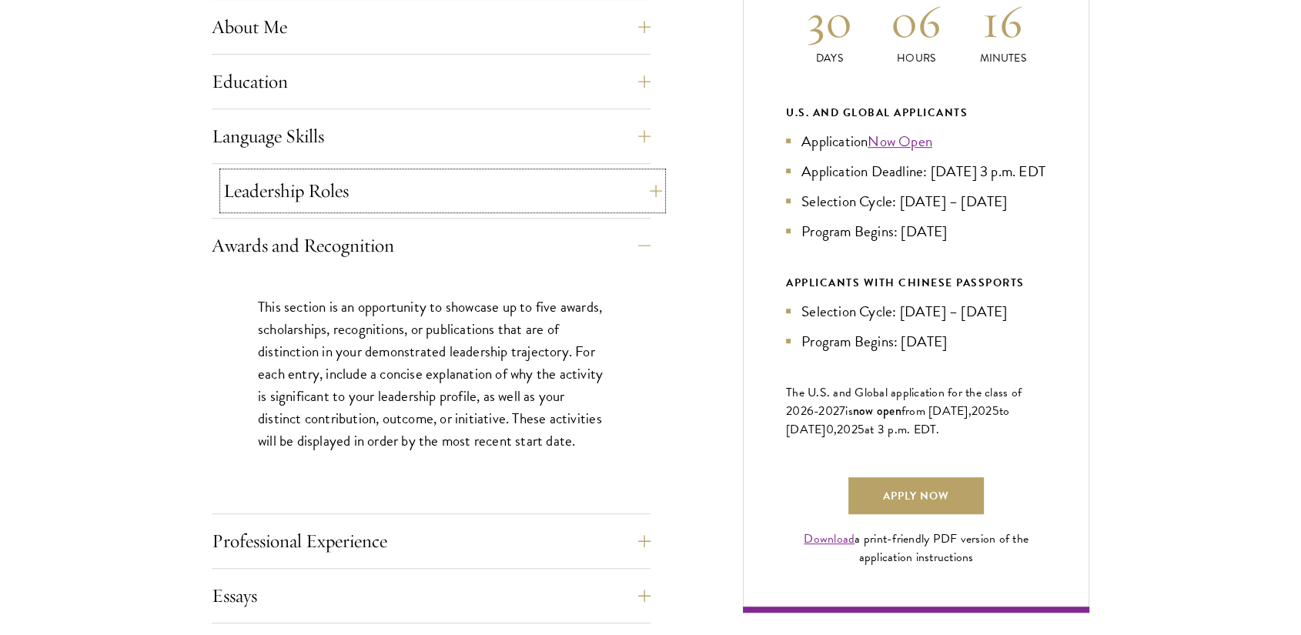
click at [478, 192] on button "Leadership Roles" at bounding box center [442, 190] width 439 height 37
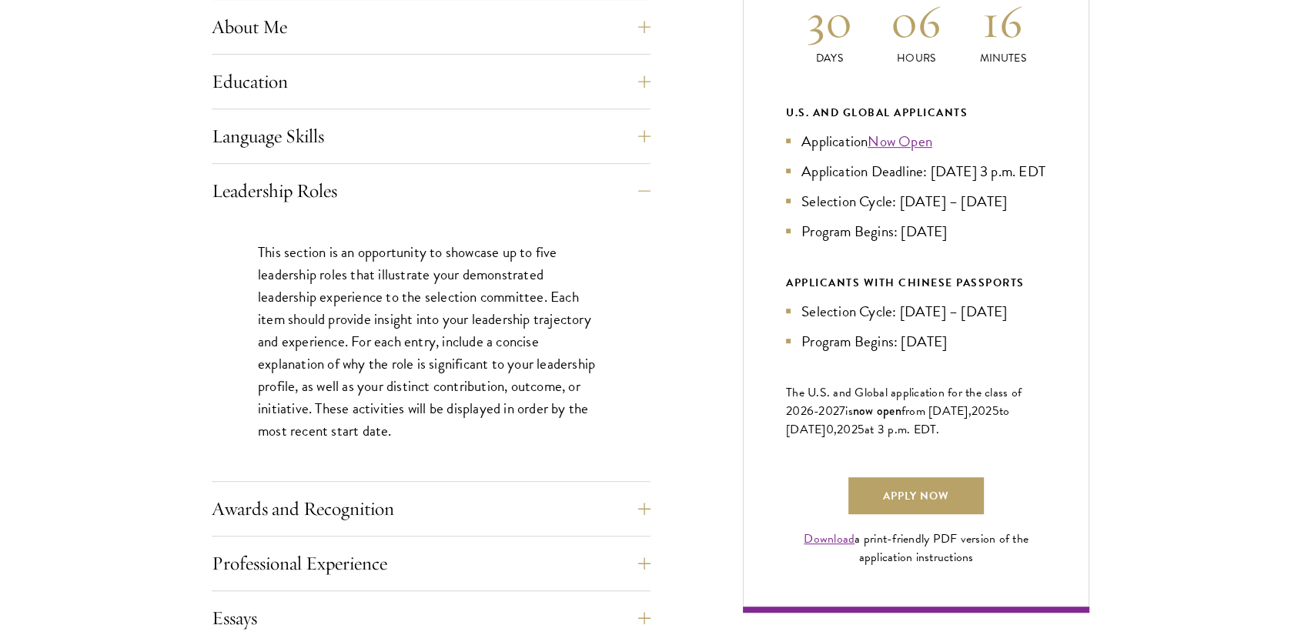
click at [466, 328] on p "This section is an opportunity to showcase up to five leadership roles that ill…" at bounding box center [431, 342] width 346 height 202
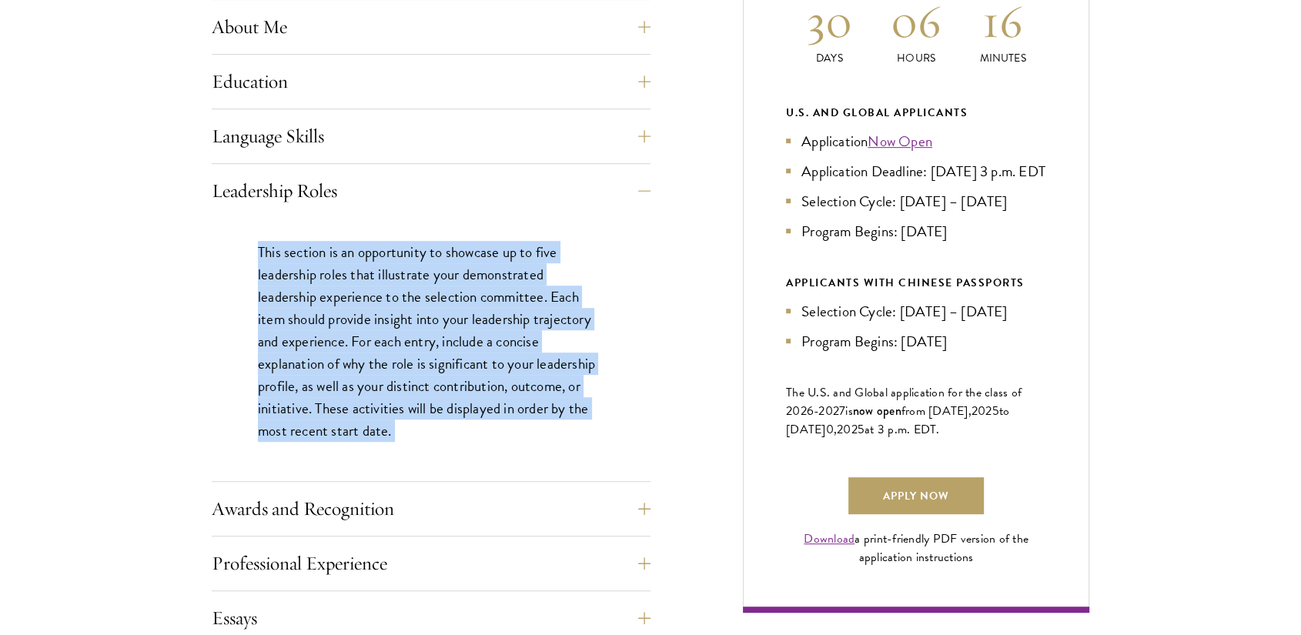
click at [466, 328] on p "This section is an opportunity to showcase up to five leadership roles that ill…" at bounding box center [431, 342] width 346 height 202
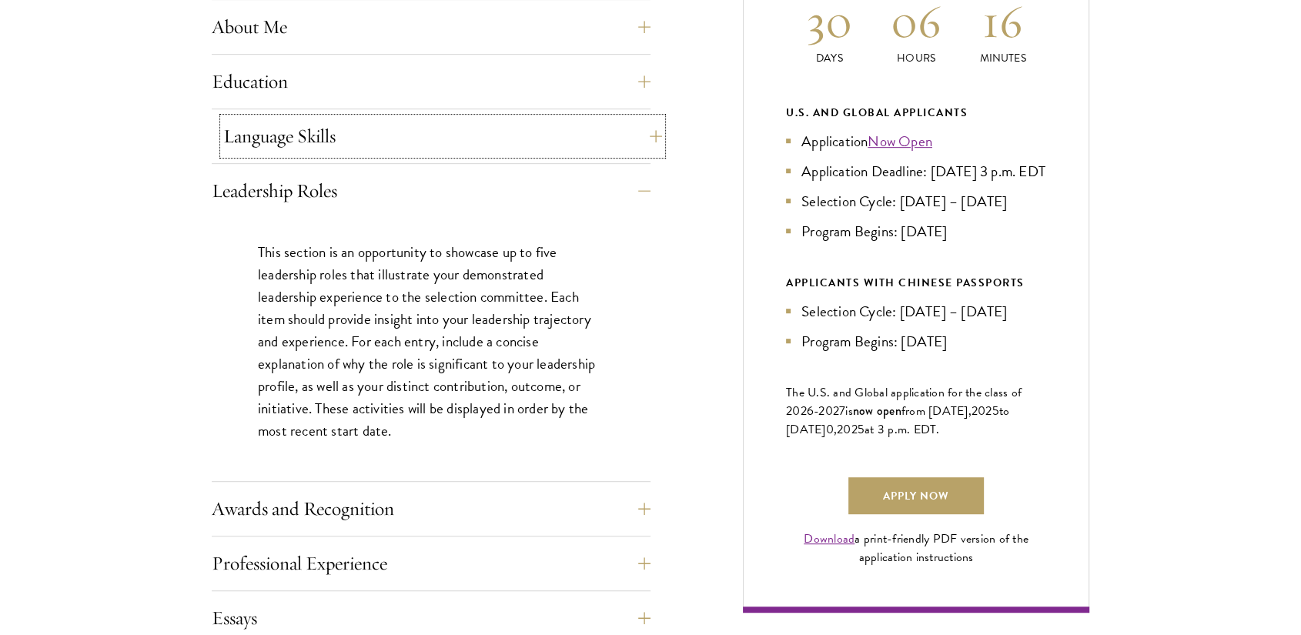
click at [492, 129] on button "Language Skills" at bounding box center [442, 136] width 439 height 37
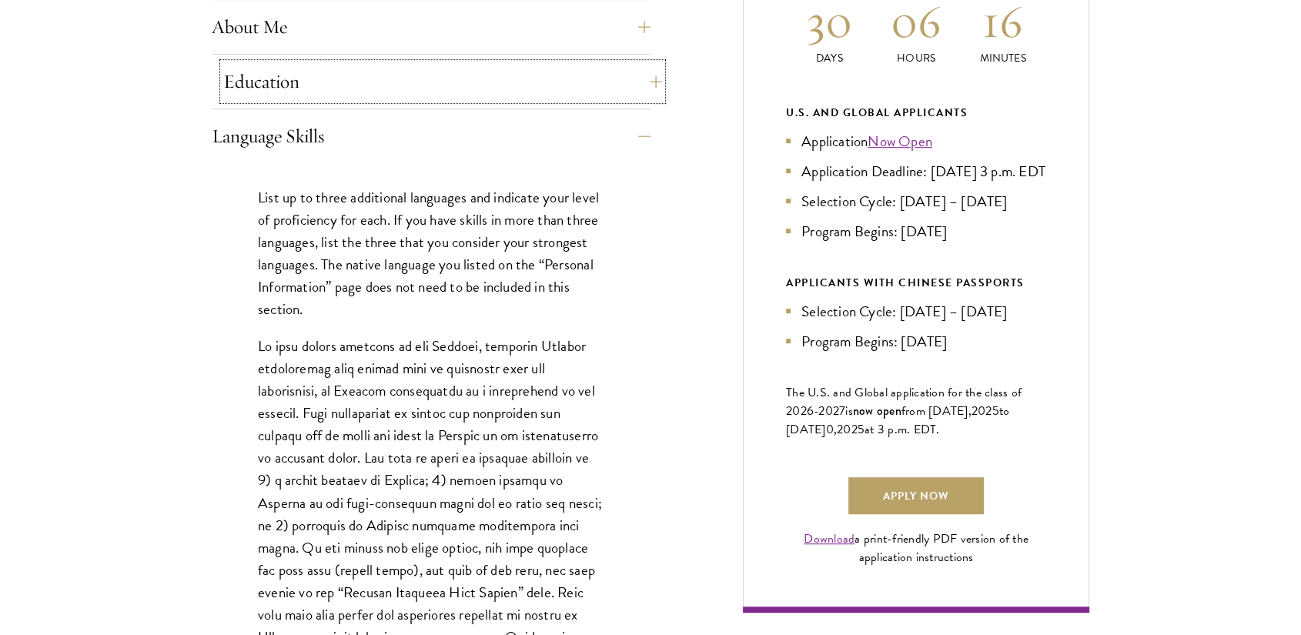
click at [482, 76] on button "Education" at bounding box center [442, 81] width 439 height 37
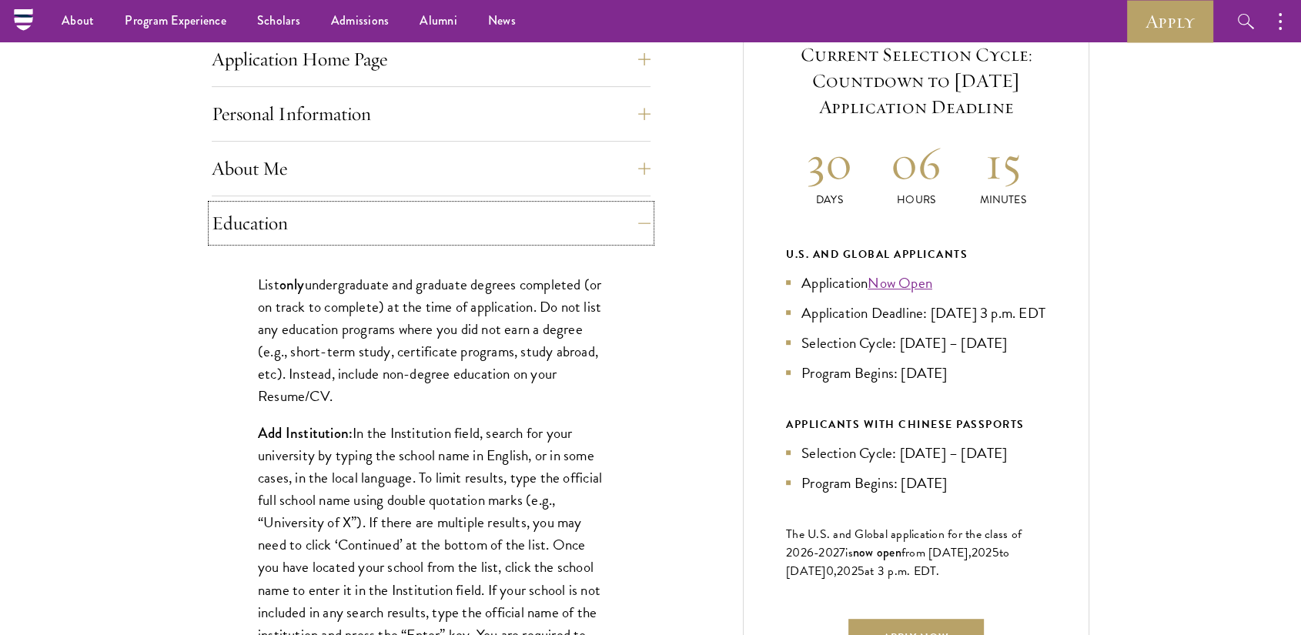
scroll to position [625, 0]
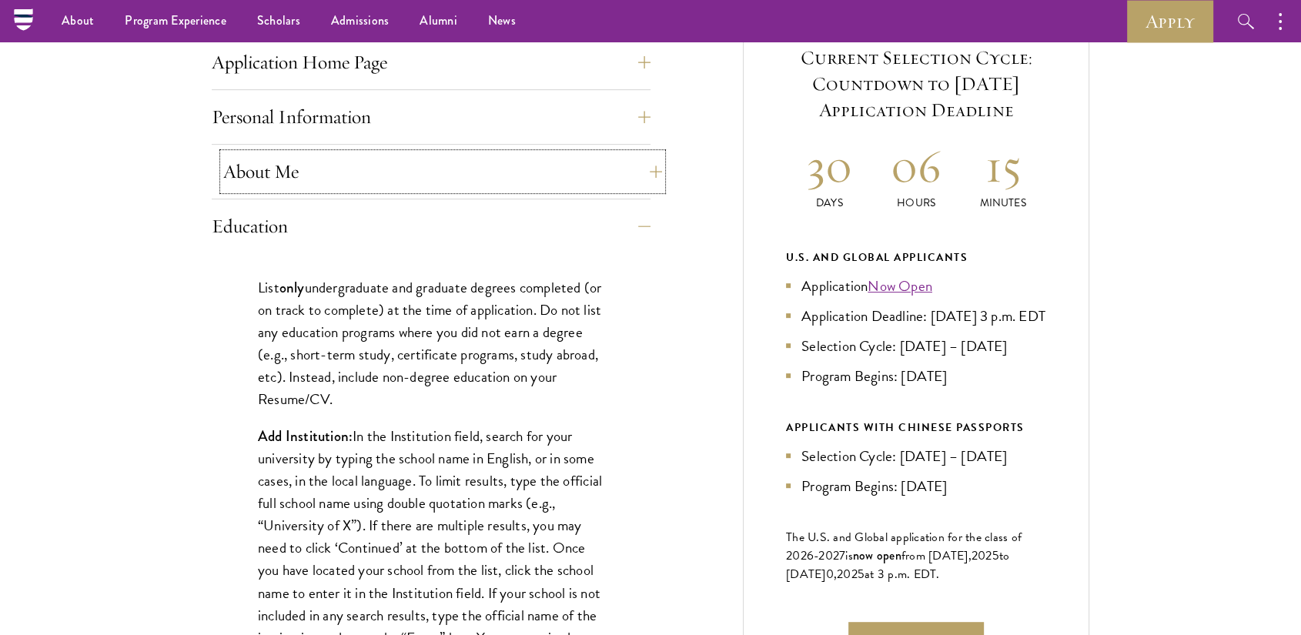
click at [503, 162] on button "About Me" at bounding box center [442, 171] width 439 height 37
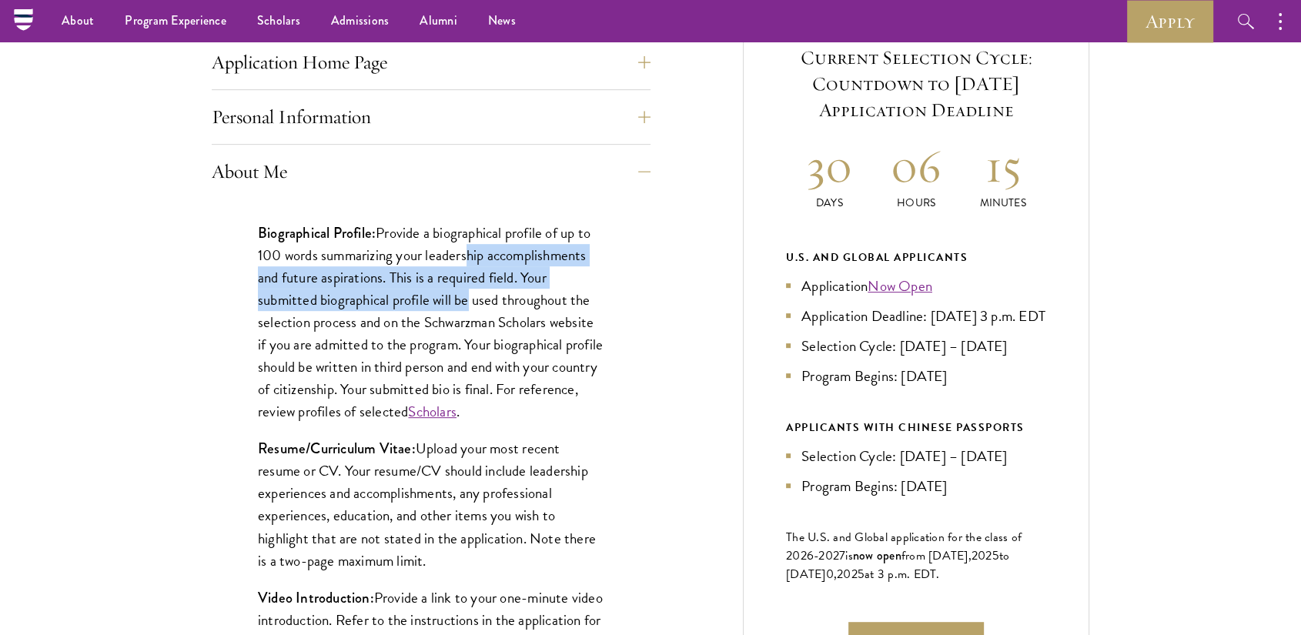
drag, startPoint x: 471, startPoint y: 254, endPoint x: 471, endPoint y: 307, distance: 53.1
click at [471, 307] on p "Biographical Profile: Provide a biographical profile of up to 100 words summari…" at bounding box center [431, 323] width 346 height 202
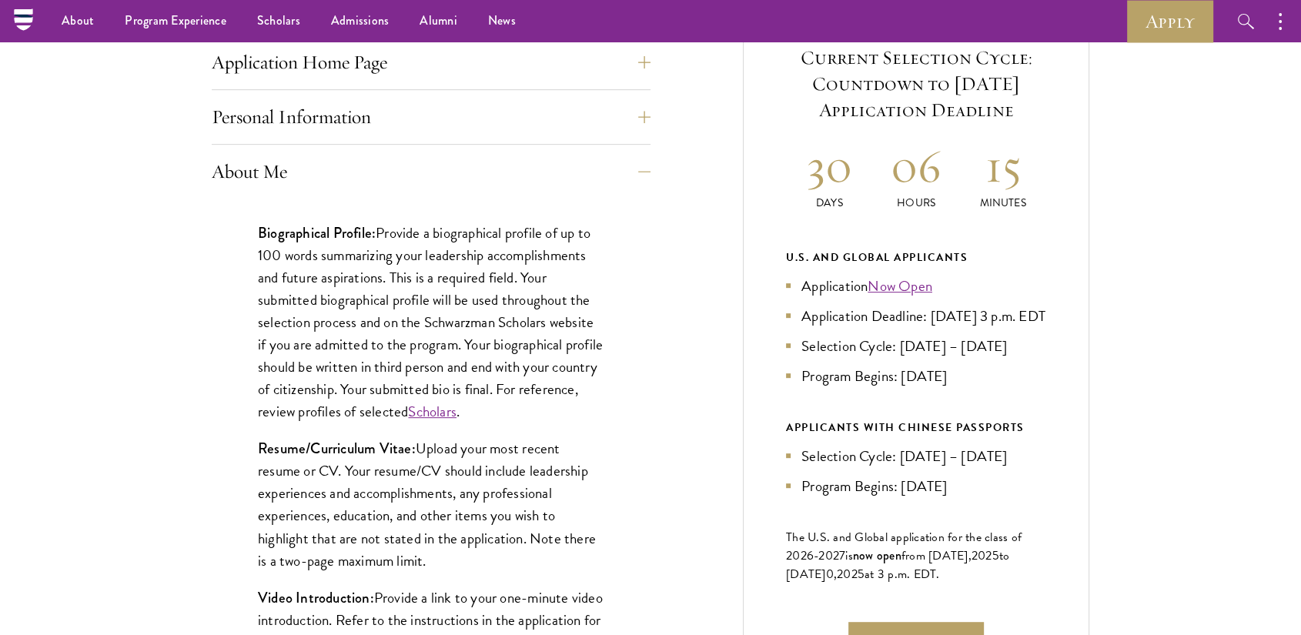
click at [471, 307] on p "Biographical Profile: Provide a biographical profile of up to 100 words summari…" at bounding box center [431, 323] width 346 height 202
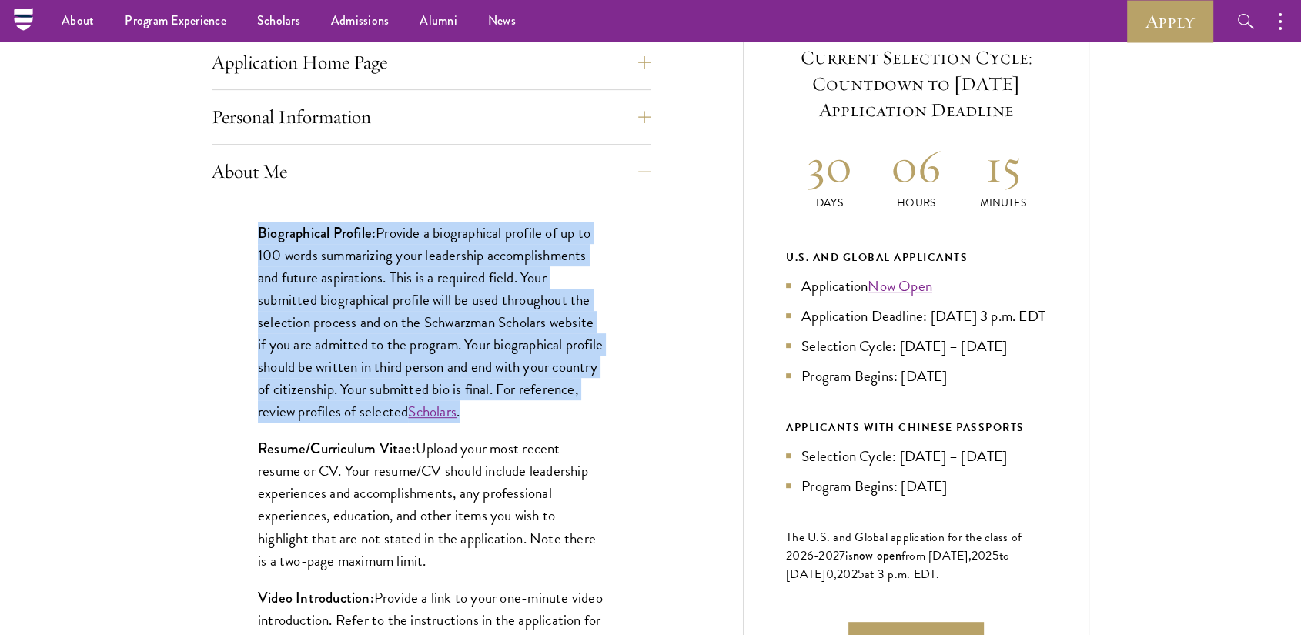
click at [471, 307] on p "Biographical Profile: Provide a biographical profile of up to 100 words summari…" at bounding box center [431, 323] width 346 height 202
copy div "Biographical Profile: Provide a biographical profile of up to 100 words summari…"
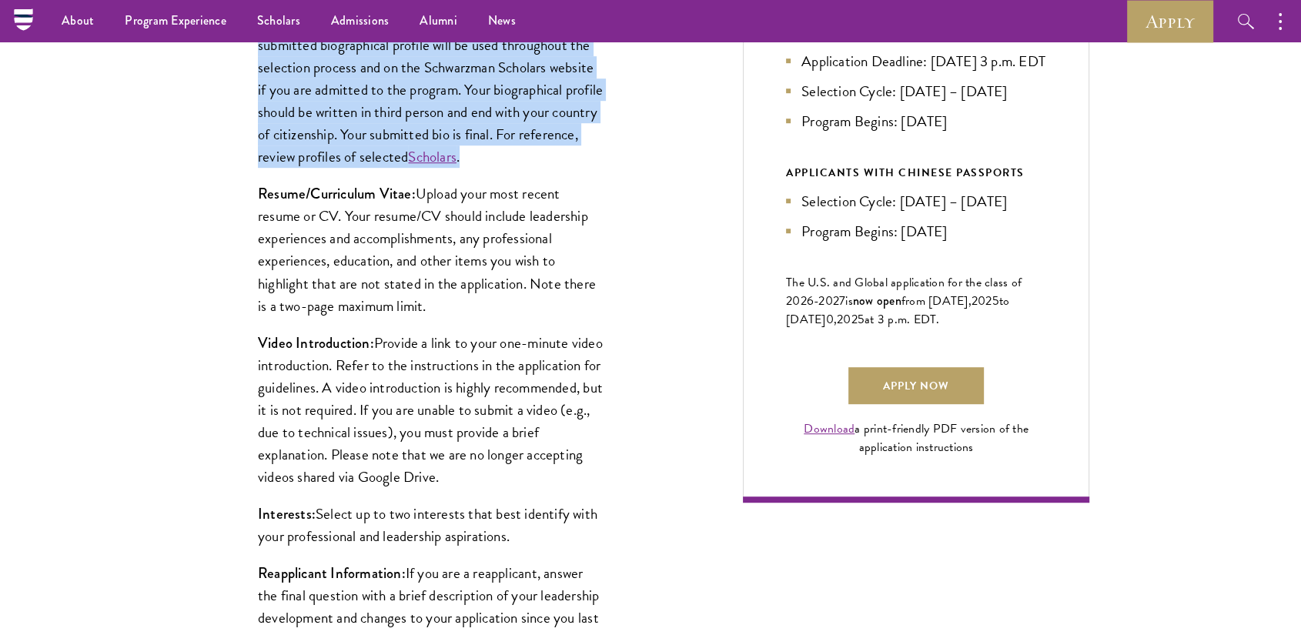
scroll to position [859, 0]
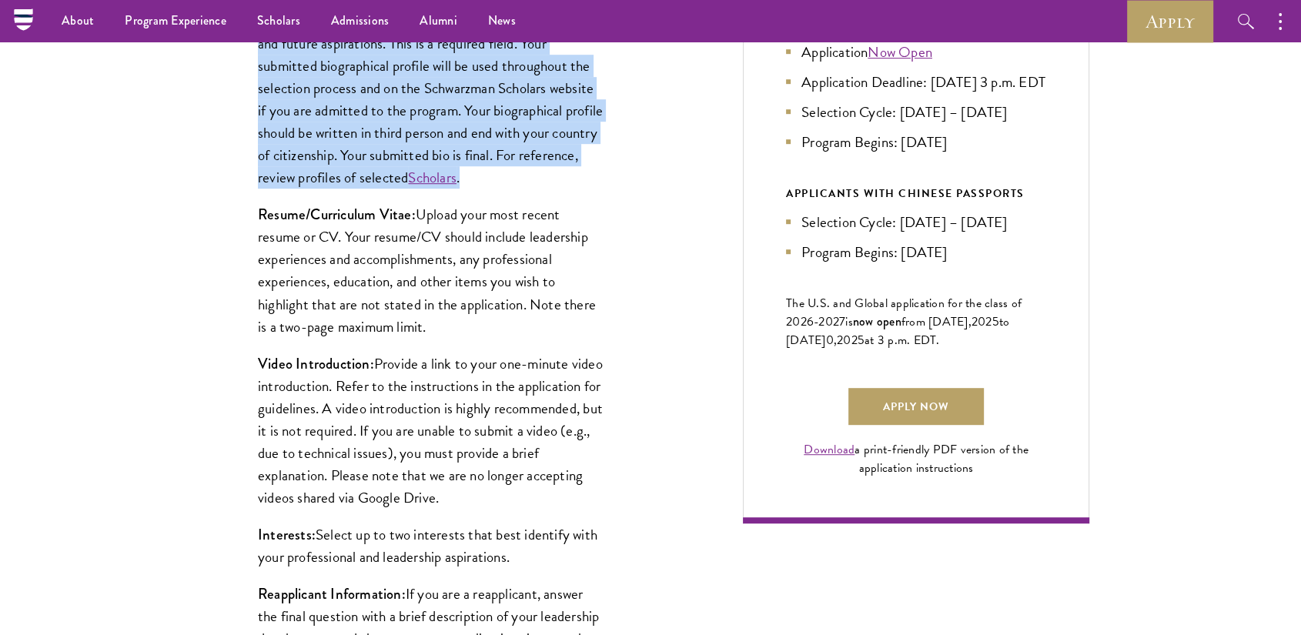
copy div "Biographical Profile: Provide a biographical profile of up to 100 words summari…"
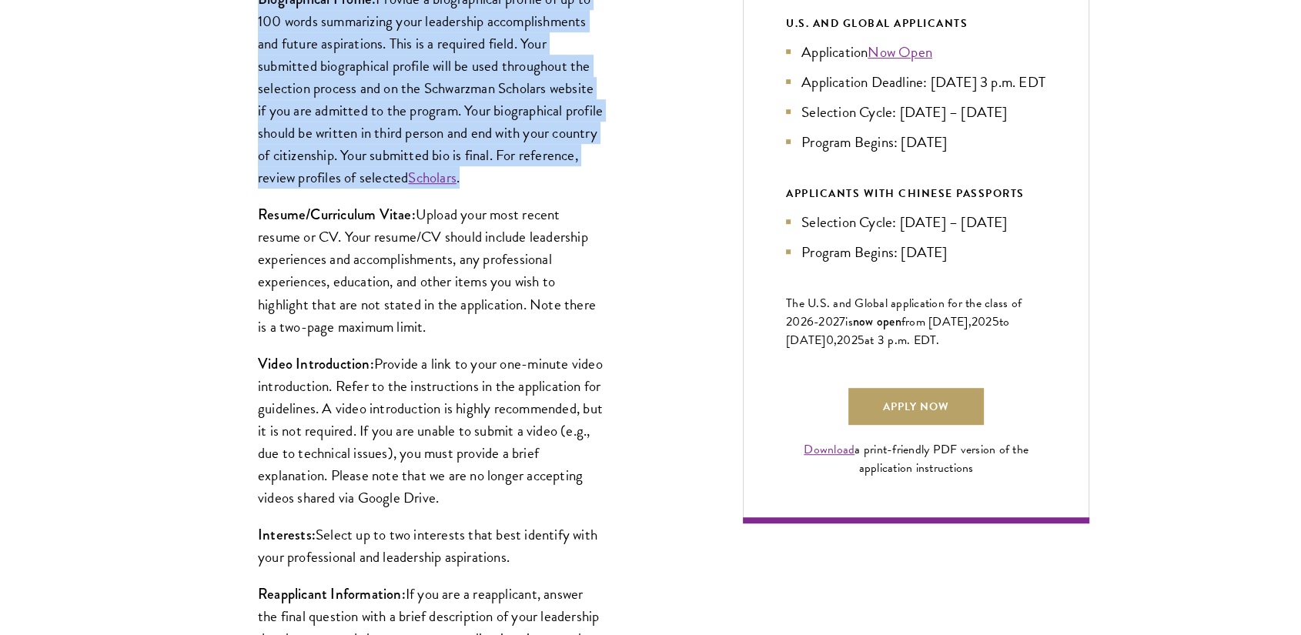
scroll to position [1046, 0]
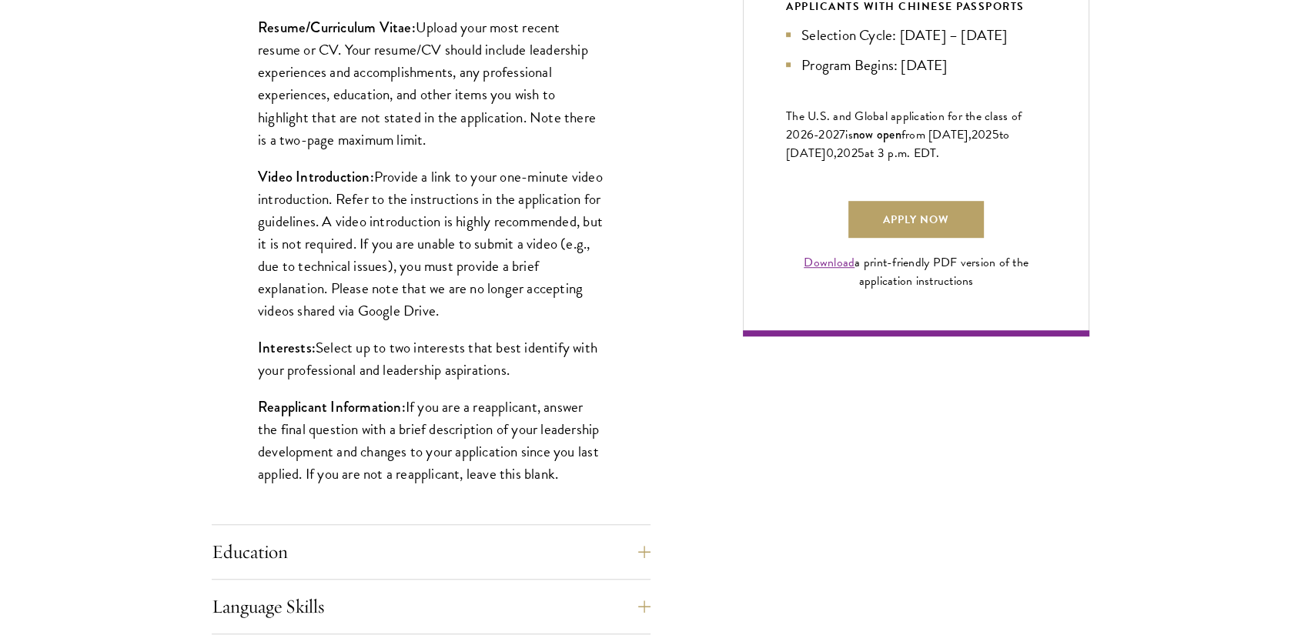
click at [332, 208] on p "Video Introduction: Provide a link to your one-minute video introduction. Refer…" at bounding box center [431, 243] width 346 height 156
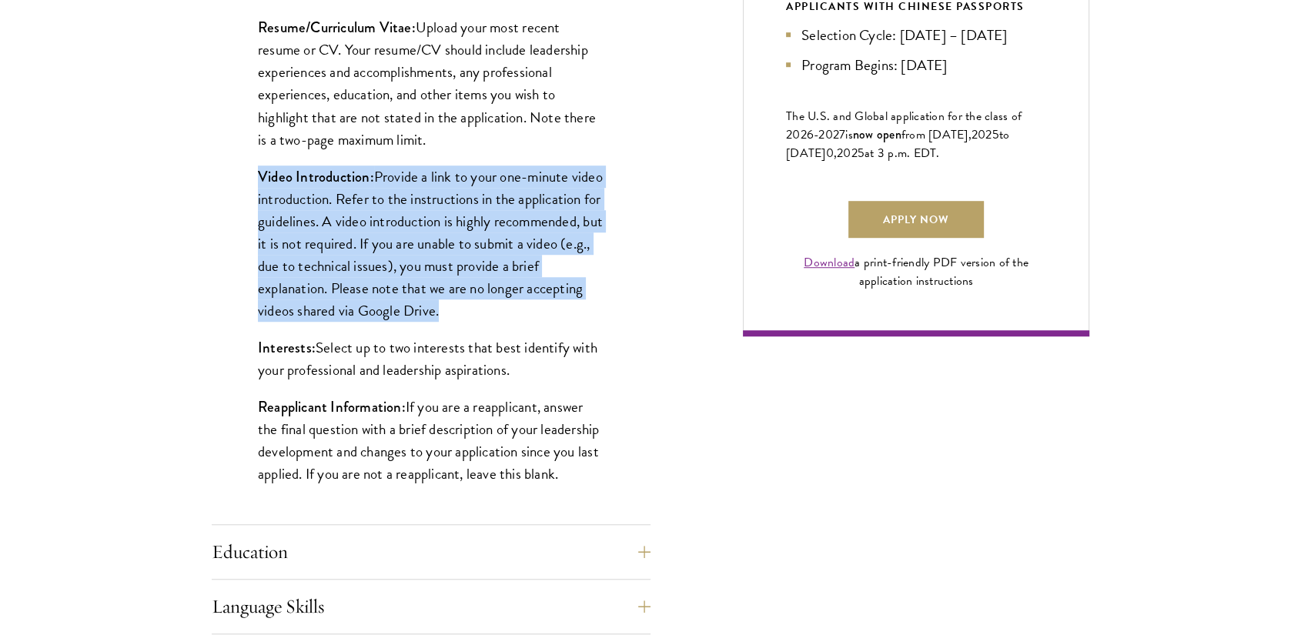
click at [332, 208] on p "Video Introduction: Provide a link to your one-minute video introduction. Refer…" at bounding box center [431, 243] width 346 height 156
copy div "Video Introduction: Provide a link to your one-minute video introduction. Refer…"
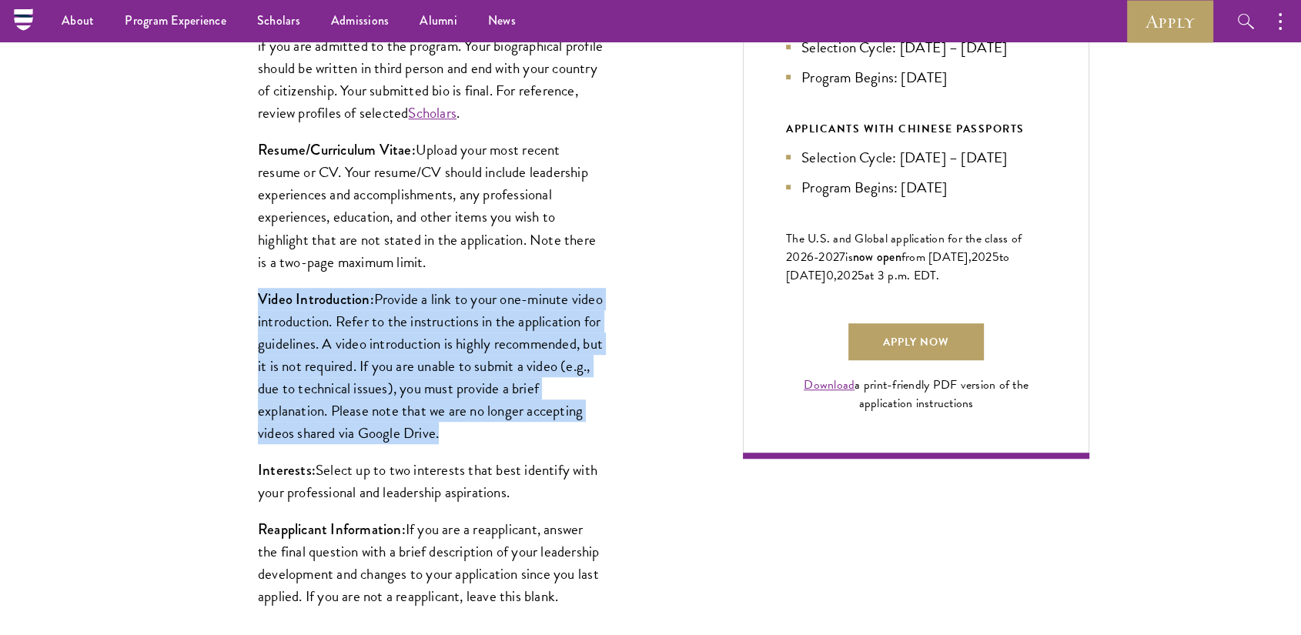
scroll to position [923, 0]
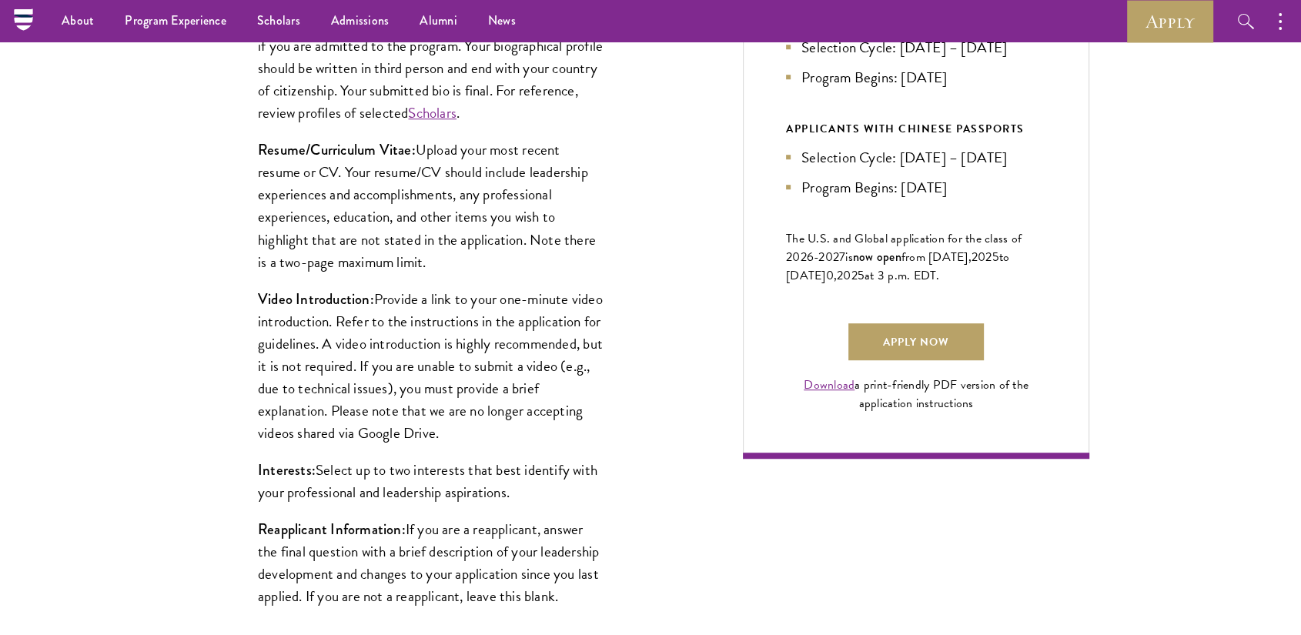
click at [369, 207] on p "Resume/Curriculum Vitae: Upload your most recent resume or CV. Your resume/CV s…" at bounding box center [431, 206] width 346 height 134
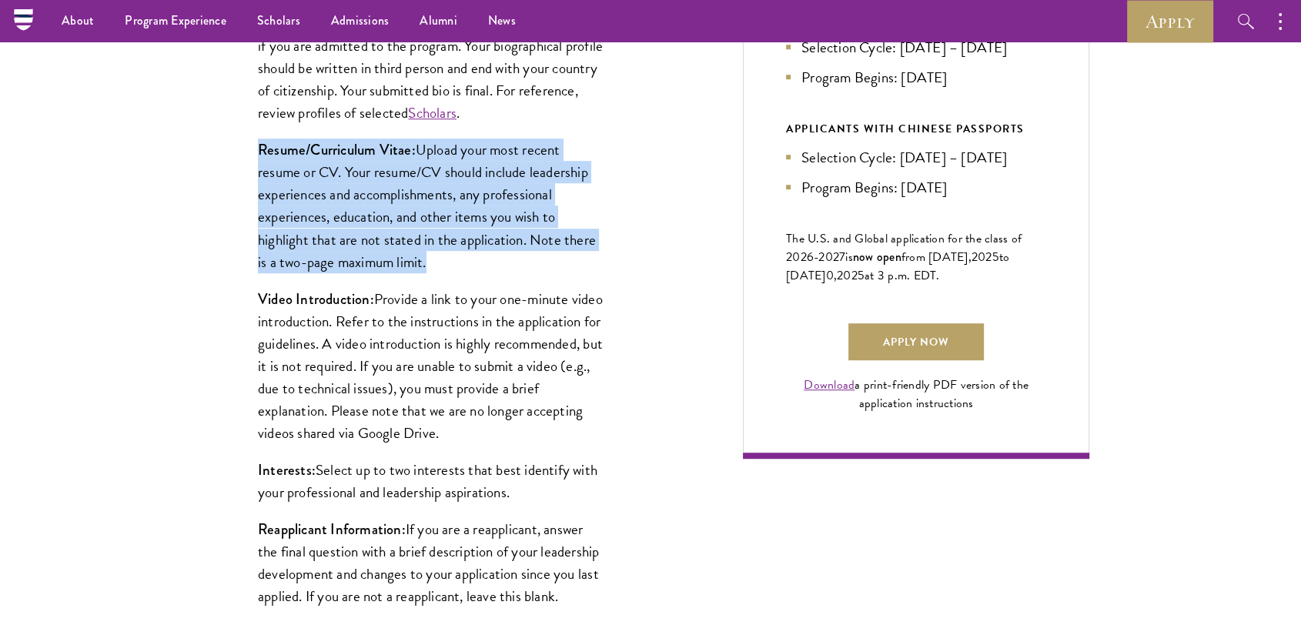
click at [369, 207] on p "Resume/Curriculum Vitae: Upload your most recent resume or CV. Your resume/CV s…" at bounding box center [431, 206] width 346 height 134
copy div "Resume/Curriculum Vitae: Upload your most recent resume or CV. Your resume/CV s…"
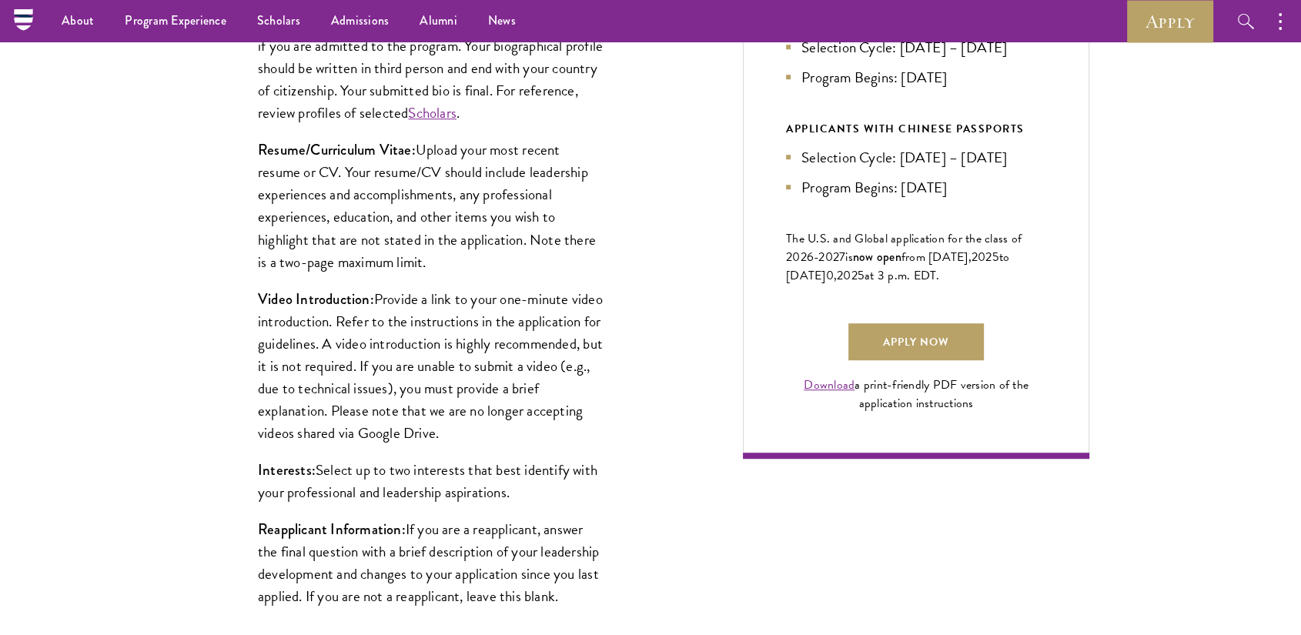
click at [615, 338] on div "Biographical Profile: Provide a biographical profile of up to 100 words summari…" at bounding box center [431, 273] width 439 height 746
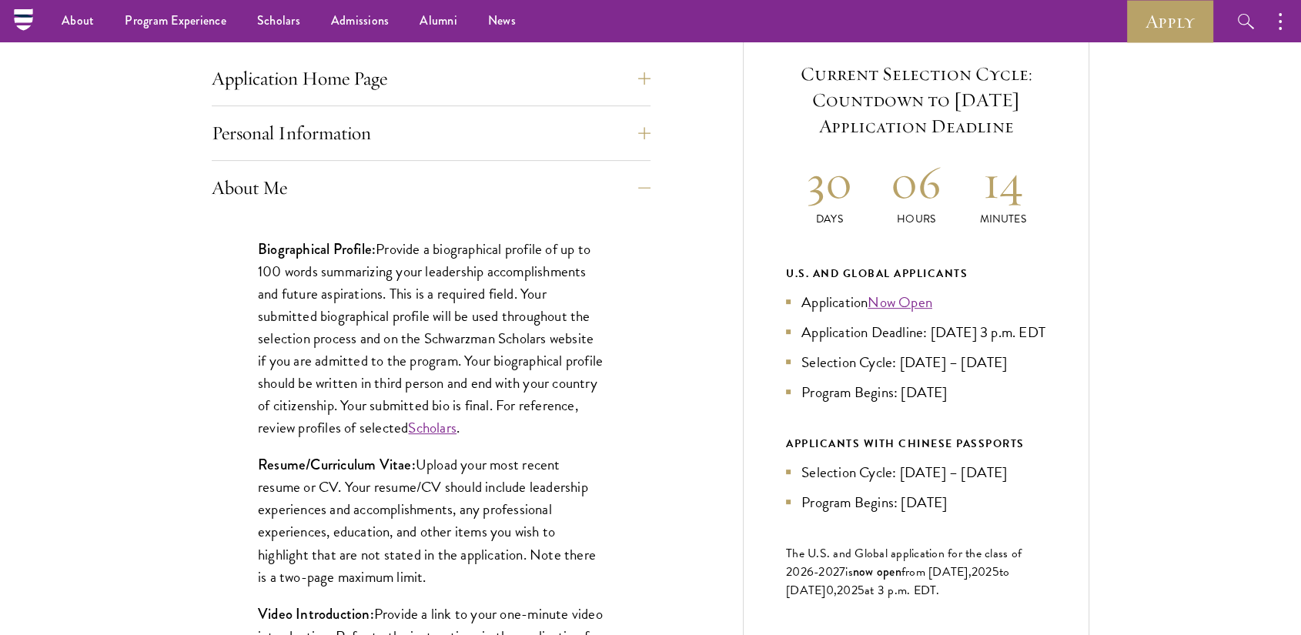
scroll to position [591, 0]
